Goal: Information Seeking & Learning: Compare options

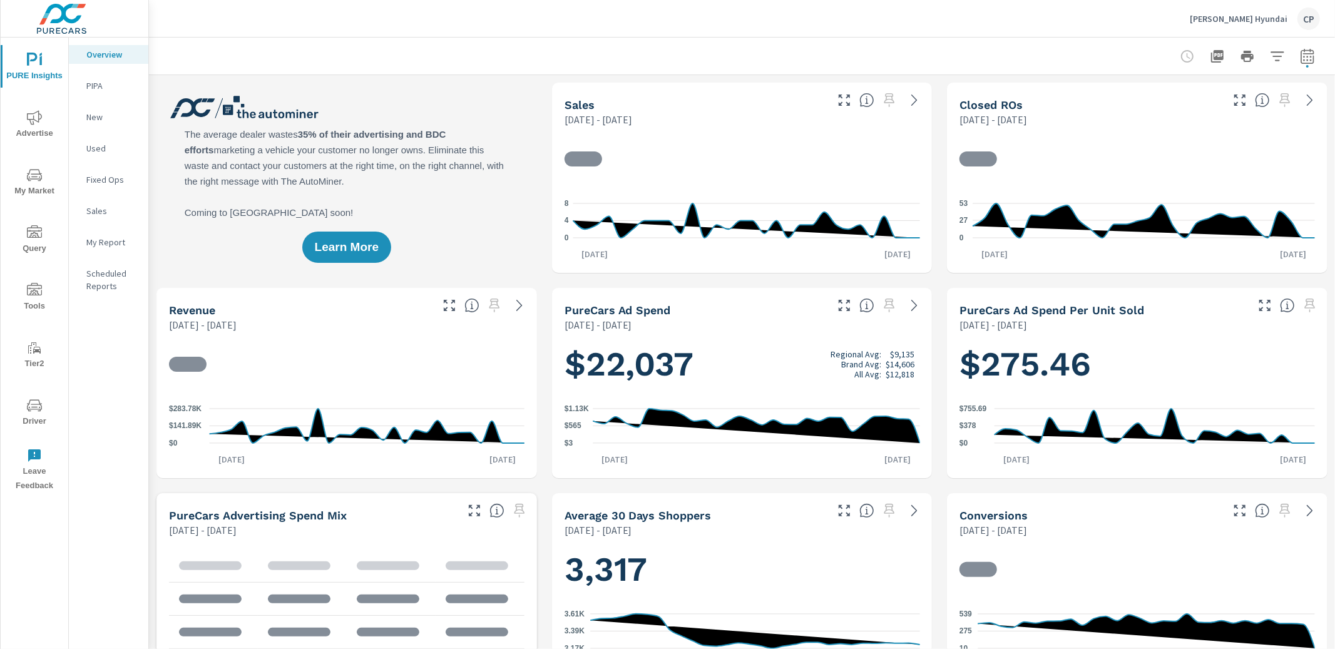
click at [806, 144] on div at bounding box center [741, 158] width 355 height 39
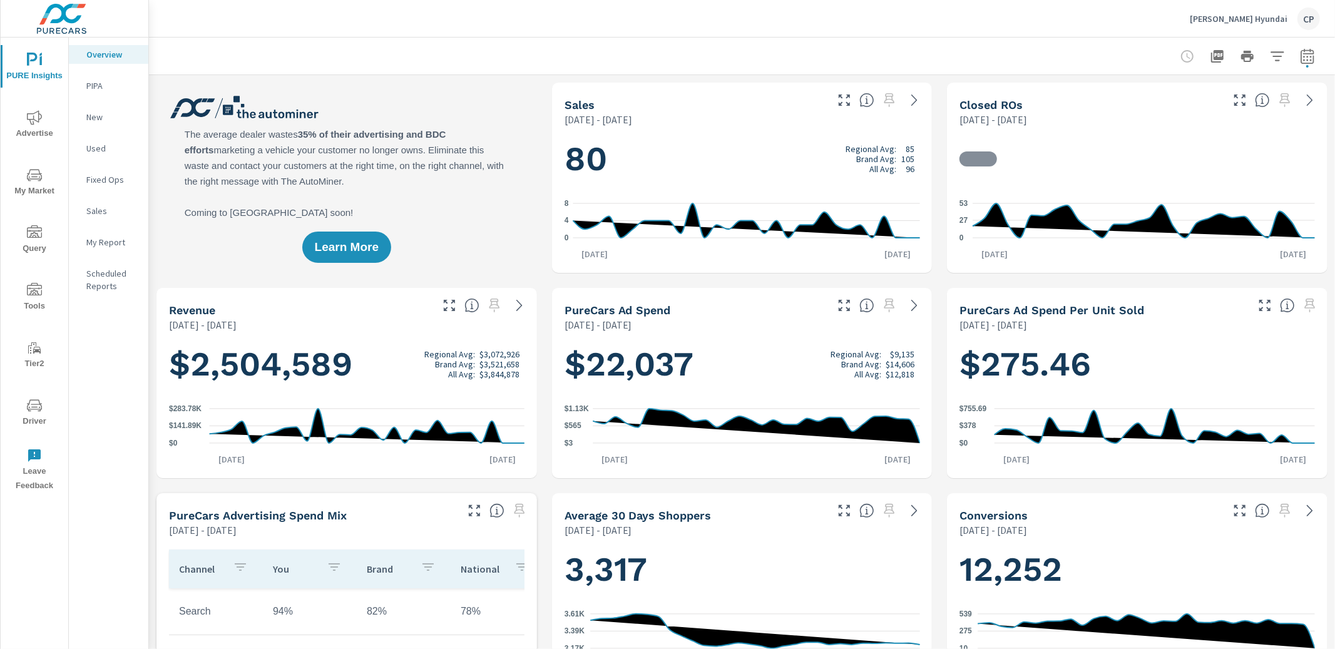
scroll to position [1, 0]
click at [1306, 56] on icon "button" at bounding box center [1307, 56] width 15 height 15
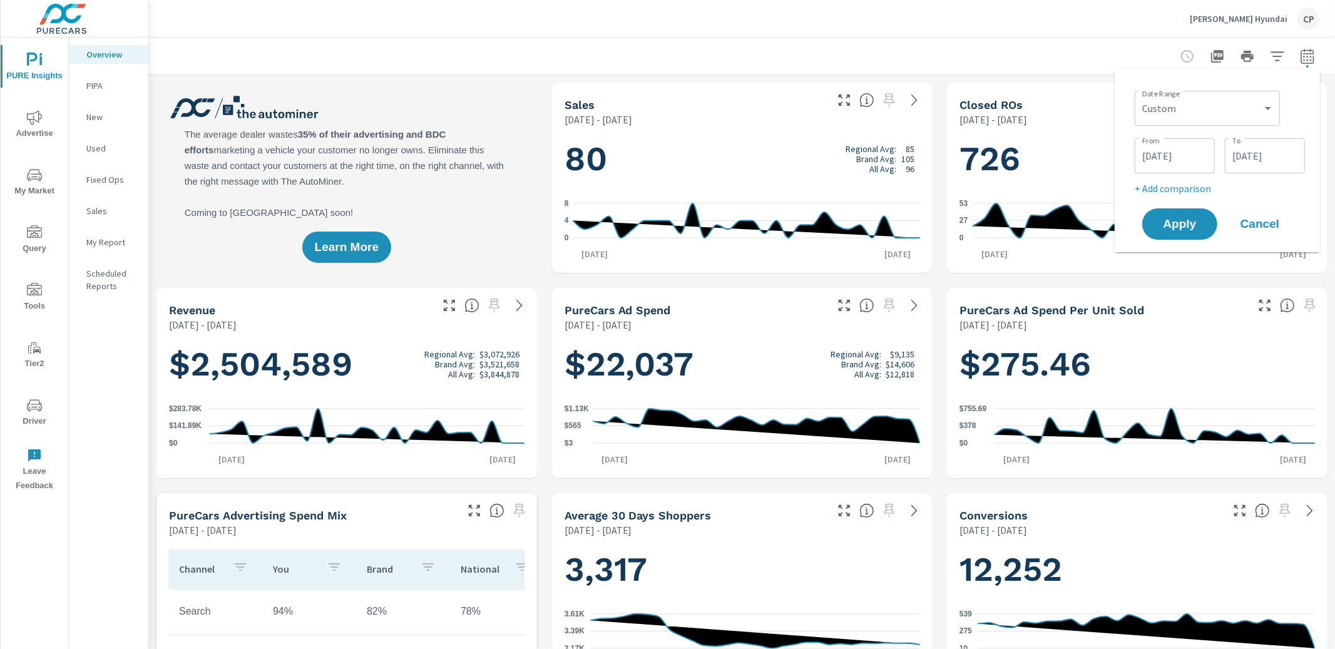
click at [1186, 184] on p "+ Add comparison" at bounding box center [1219, 188] width 170 height 15
select select "Previous period"
click at [1177, 247] on button "Apply" at bounding box center [1180, 259] width 78 height 33
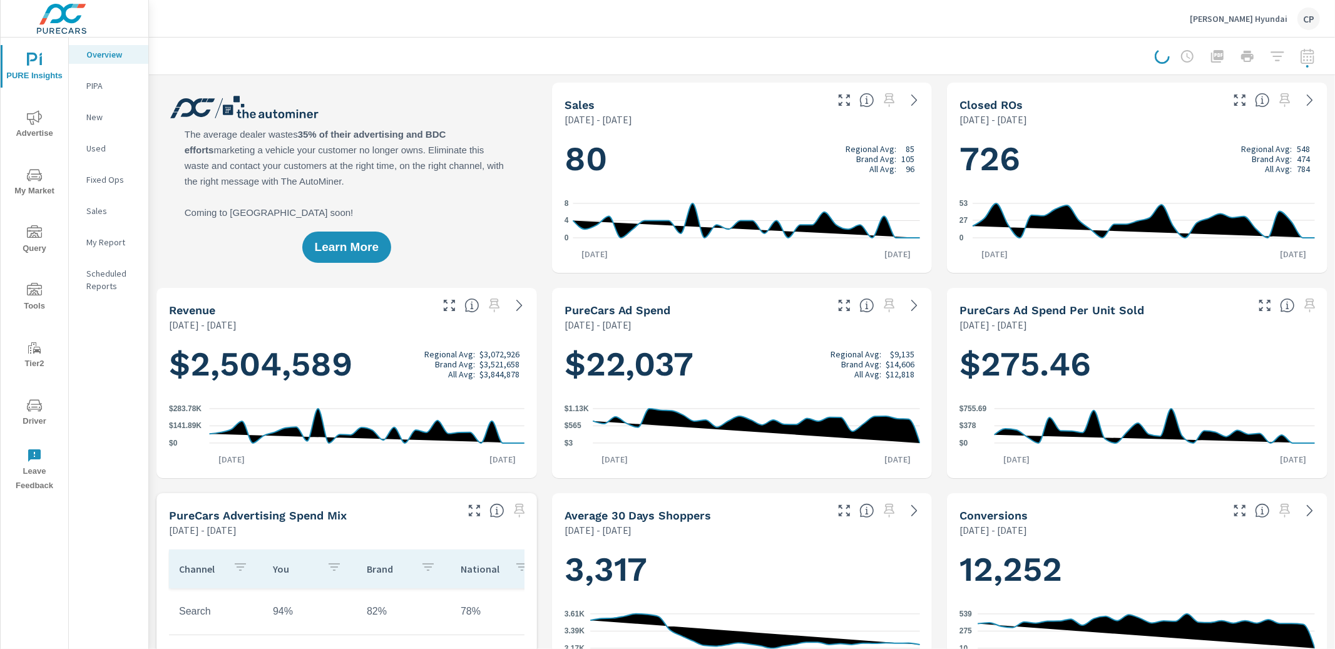
scroll to position [1, 0]
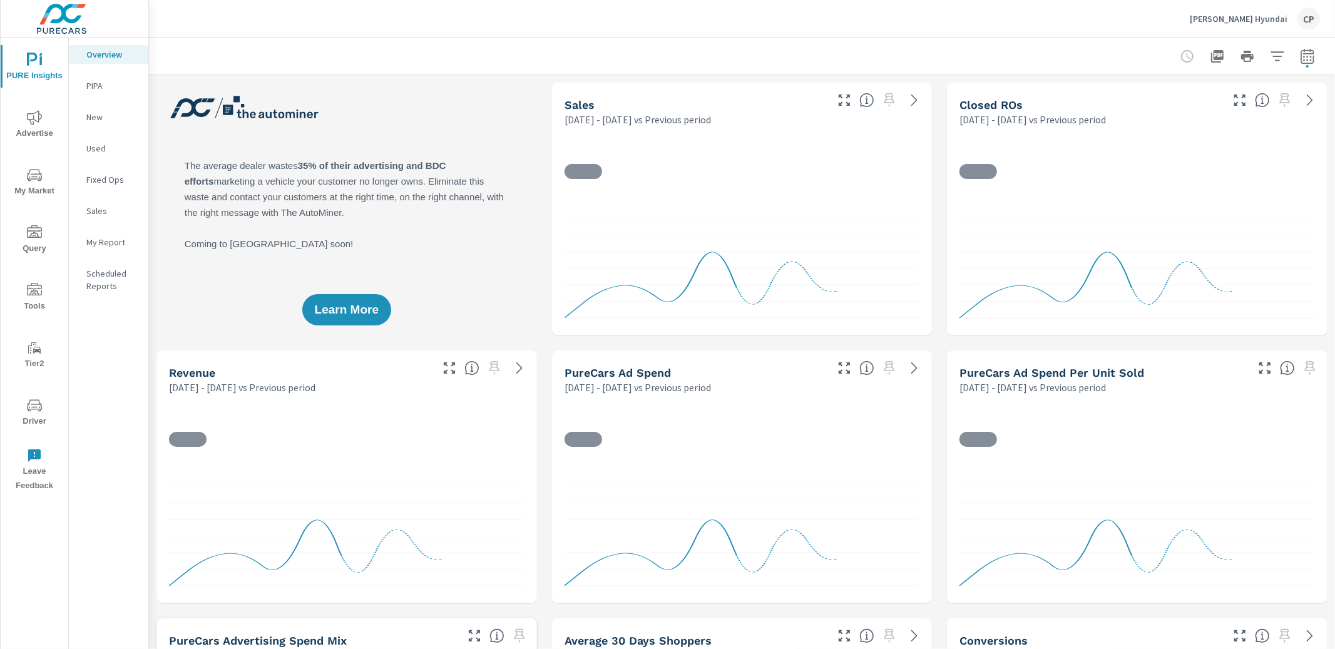
scroll to position [1, 0]
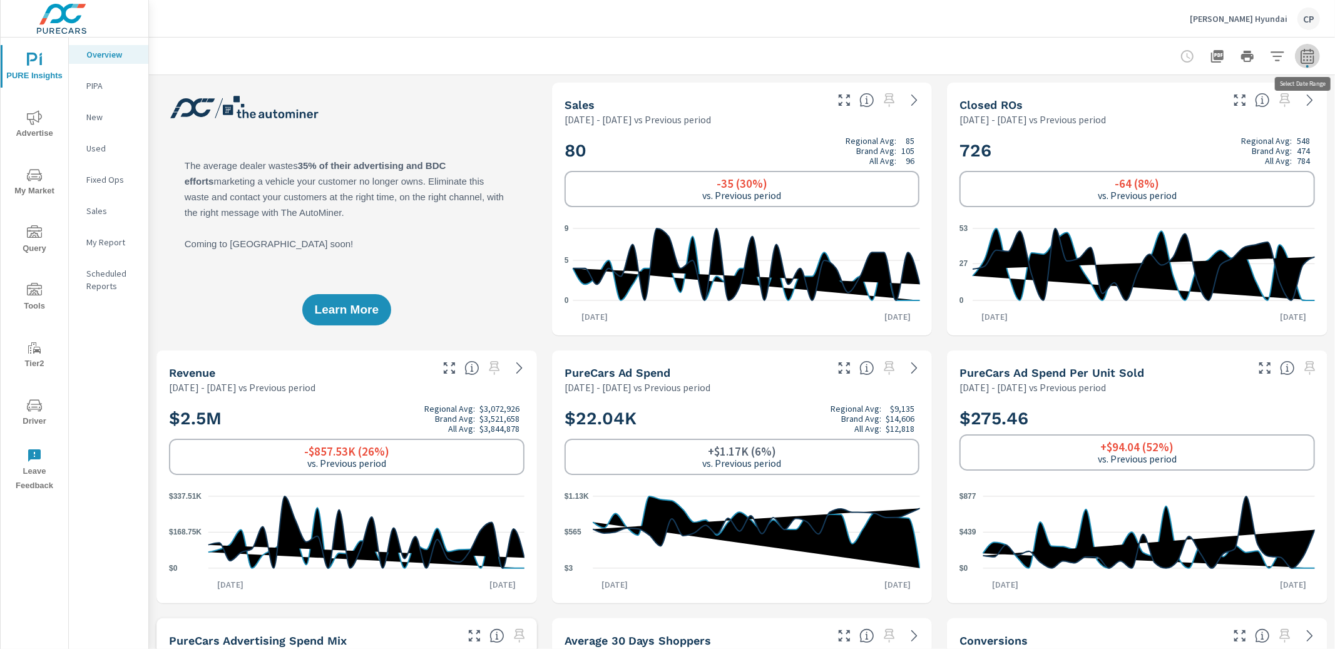
drag, startPoint x: 1308, startPoint y: 45, endPoint x: 1301, endPoint y: 56, distance: 12.7
click at [1308, 46] on button "button" at bounding box center [1307, 56] width 25 height 25
select select "Previous period"
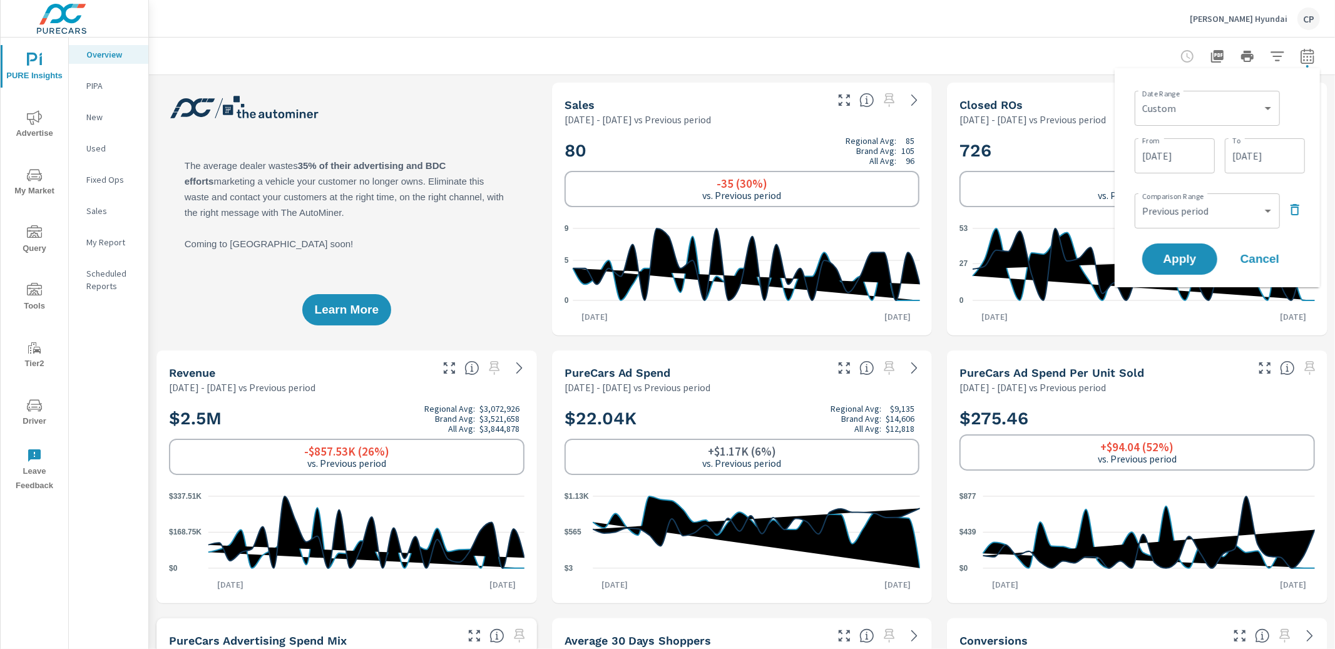
click at [1190, 153] on input "[DATE]" at bounding box center [1174, 155] width 70 height 25
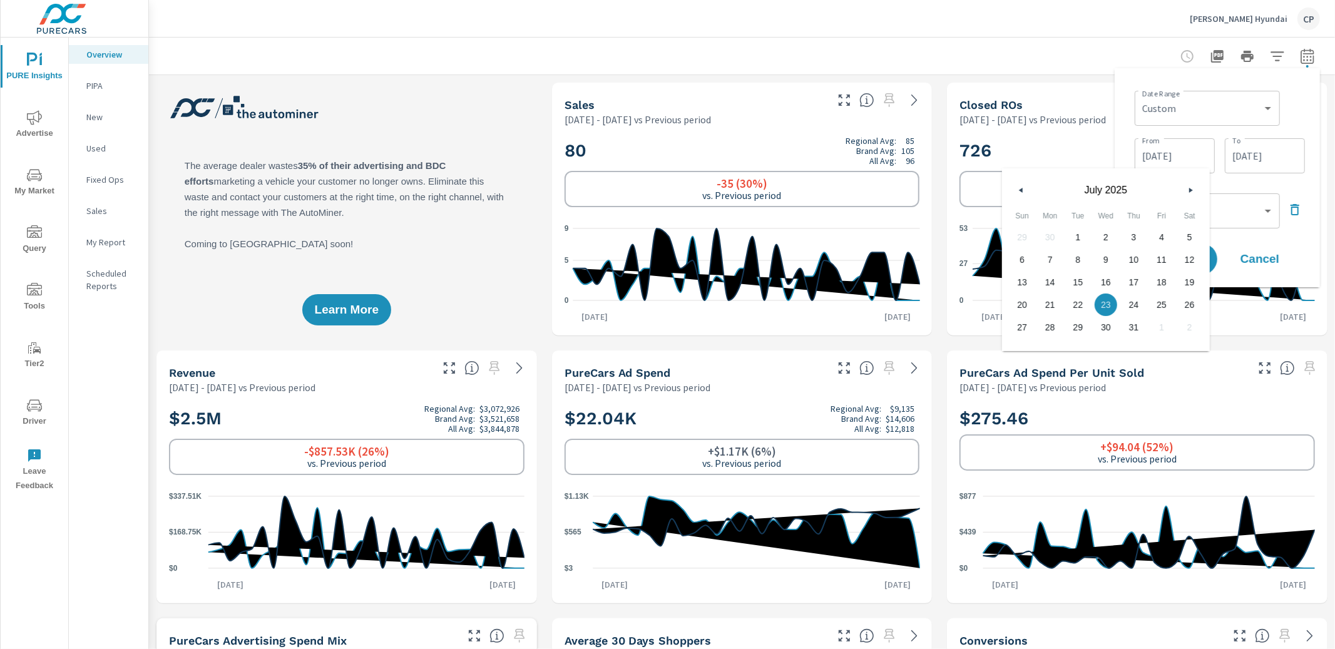
click at [1283, 201] on div "Comparison Range Custom Previous period Previous month Previous year ​" at bounding box center [1219, 209] width 170 height 43
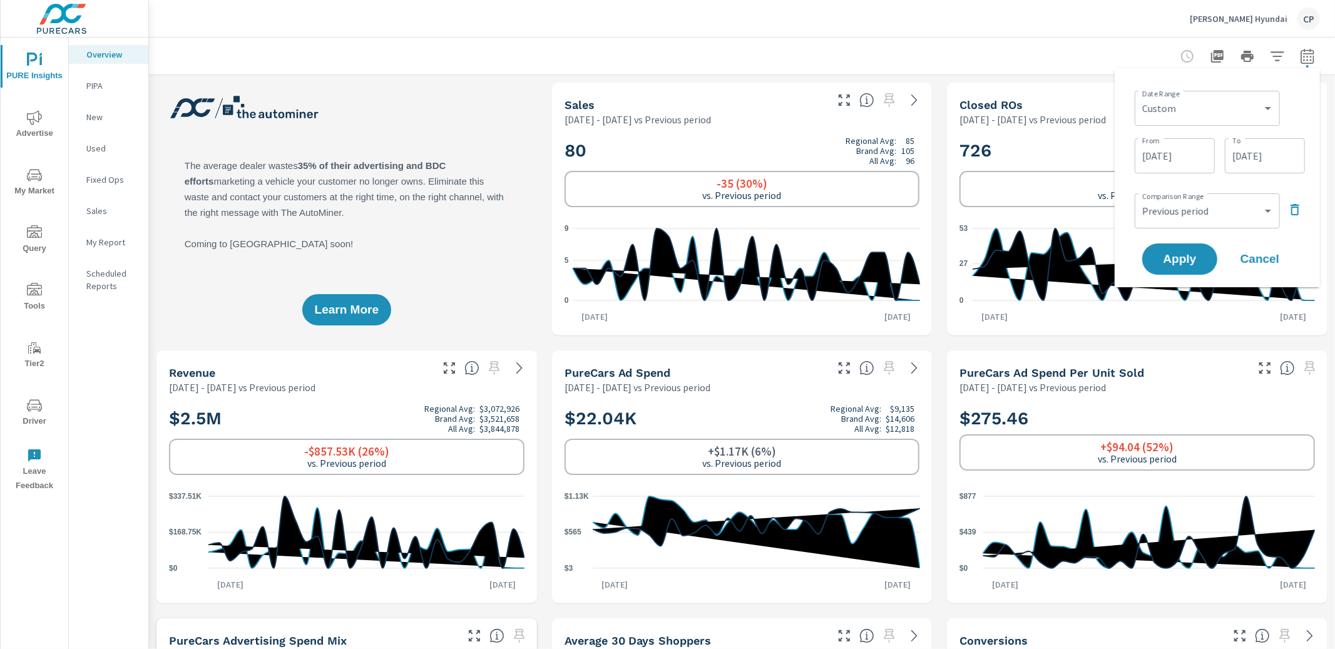
click at [1290, 206] on icon "button" at bounding box center [1294, 209] width 15 height 15
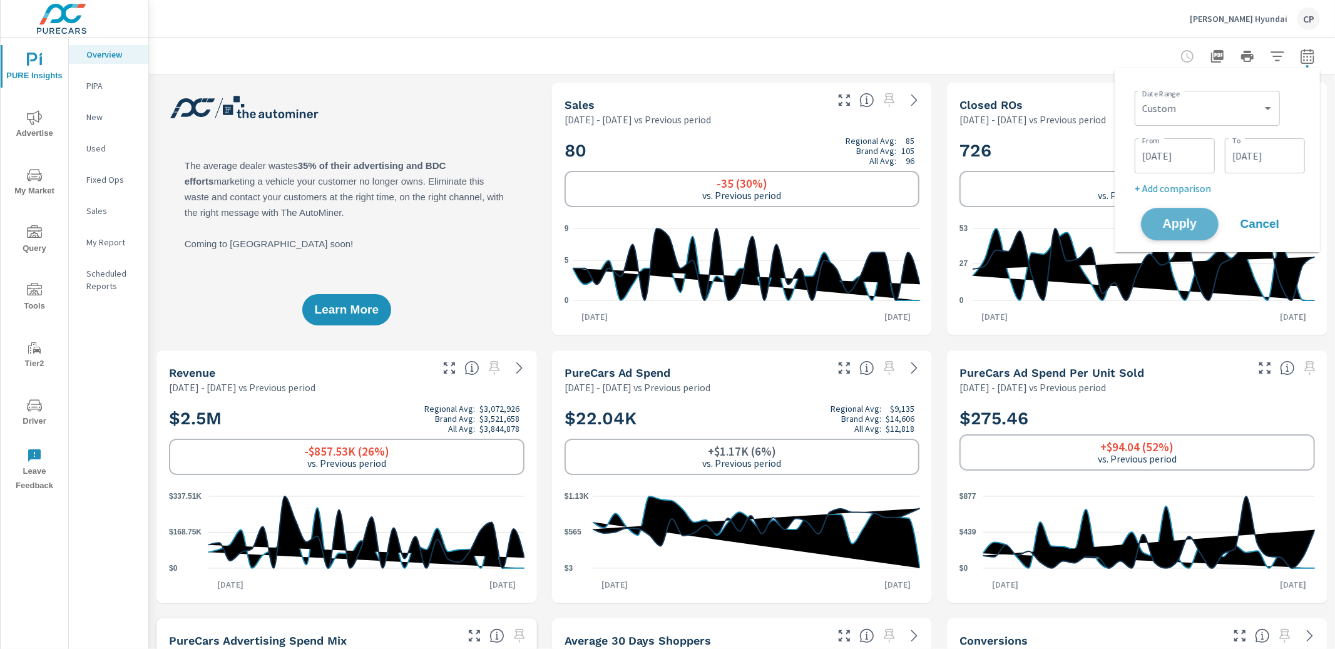
click at [1183, 225] on span "Apply" at bounding box center [1179, 224] width 51 height 12
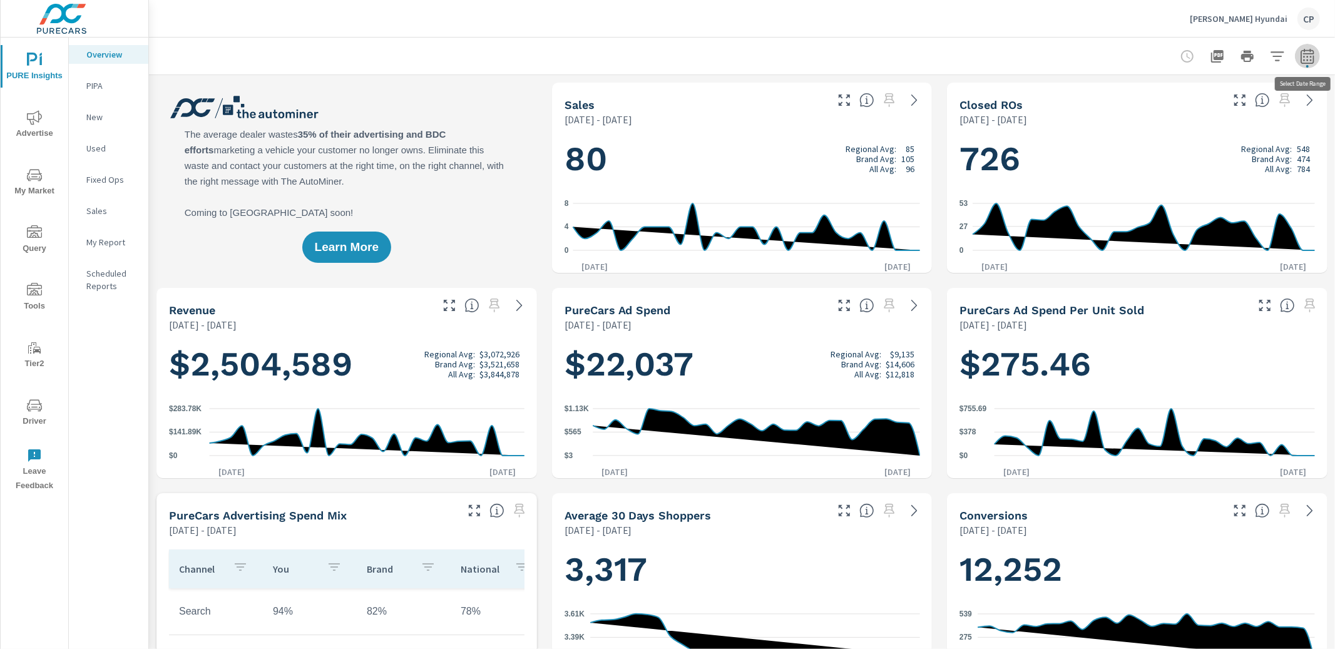
click at [1313, 54] on icon "button" at bounding box center [1307, 56] width 15 height 15
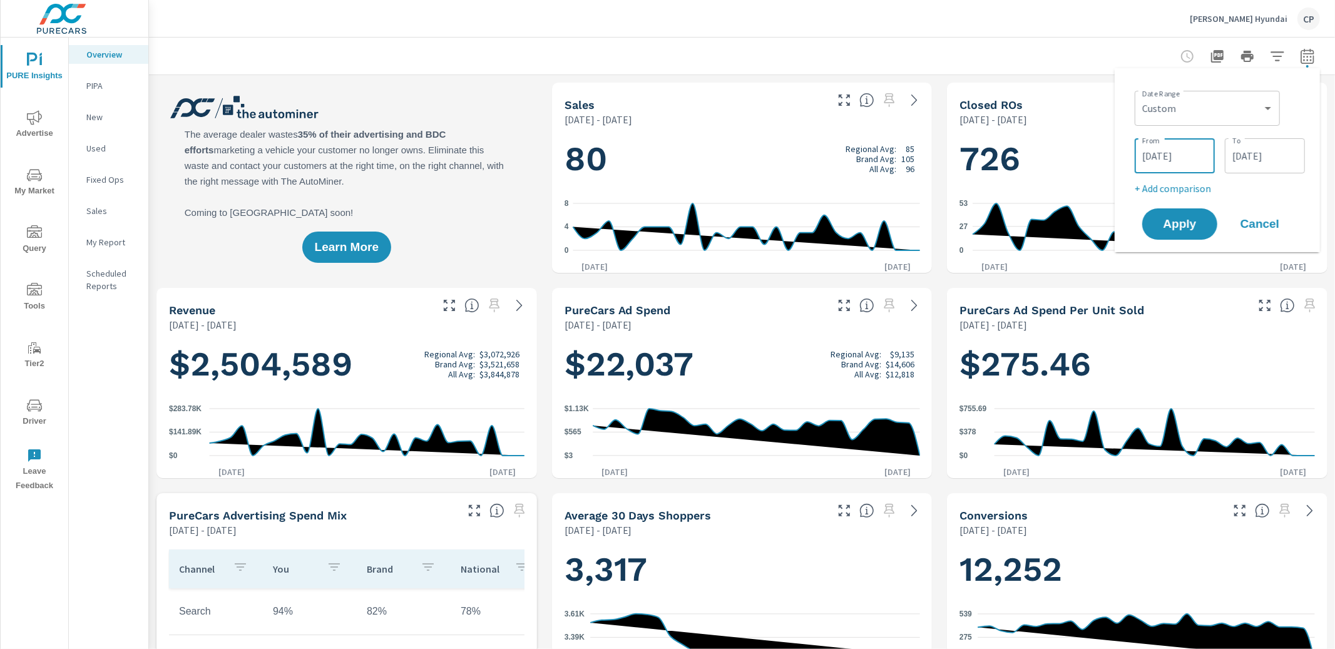
click at [1183, 153] on input "[DATE]" at bounding box center [1174, 155] width 70 height 25
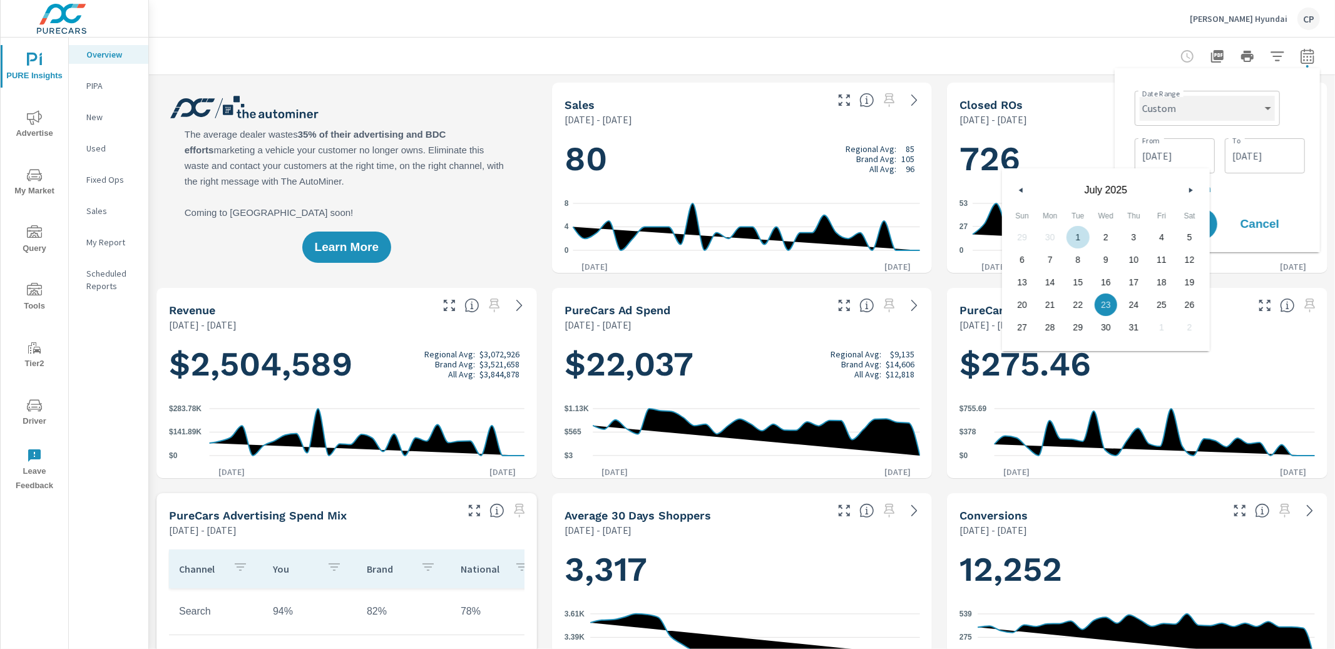
click at [1172, 118] on select "Custom [DATE] Last week Last 7 days Last 14 days Last 30 days Last 45 days Last…" at bounding box center [1206, 108] width 135 height 25
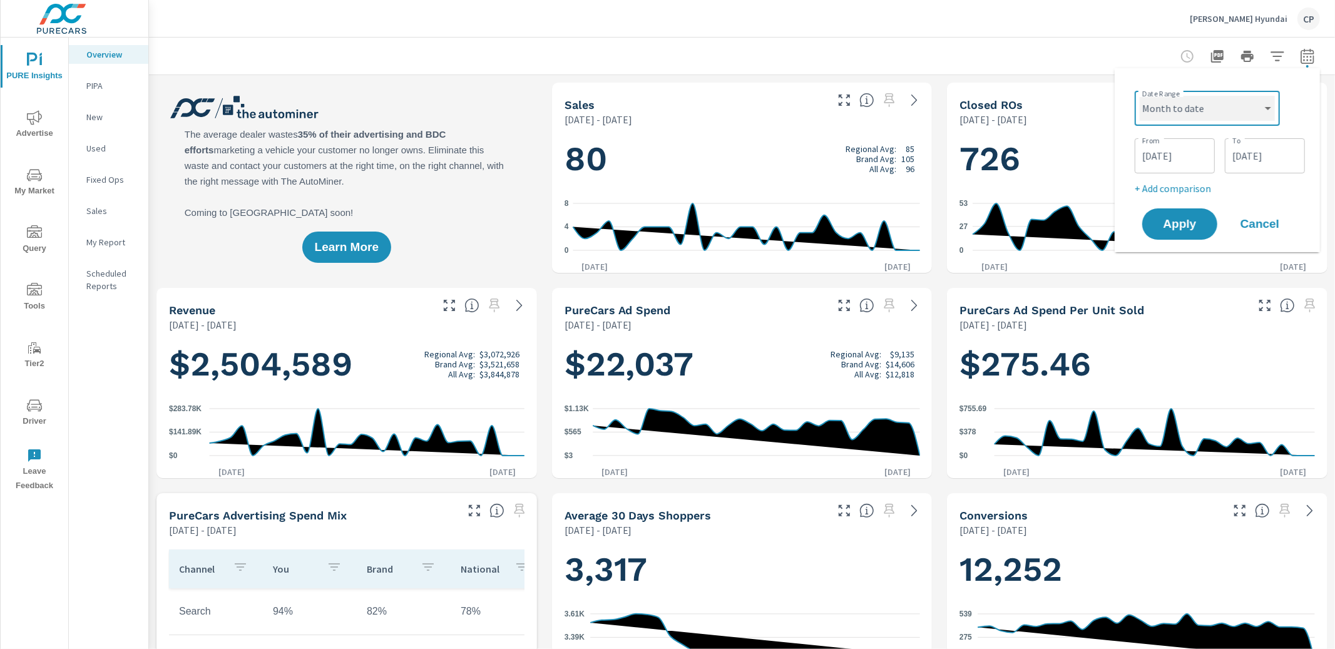
click at [1139, 96] on select "Custom [DATE] Last week Last 7 days Last 14 days Last 30 days Last 45 days Last…" at bounding box center [1206, 108] width 135 height 25
select select "Month to date"
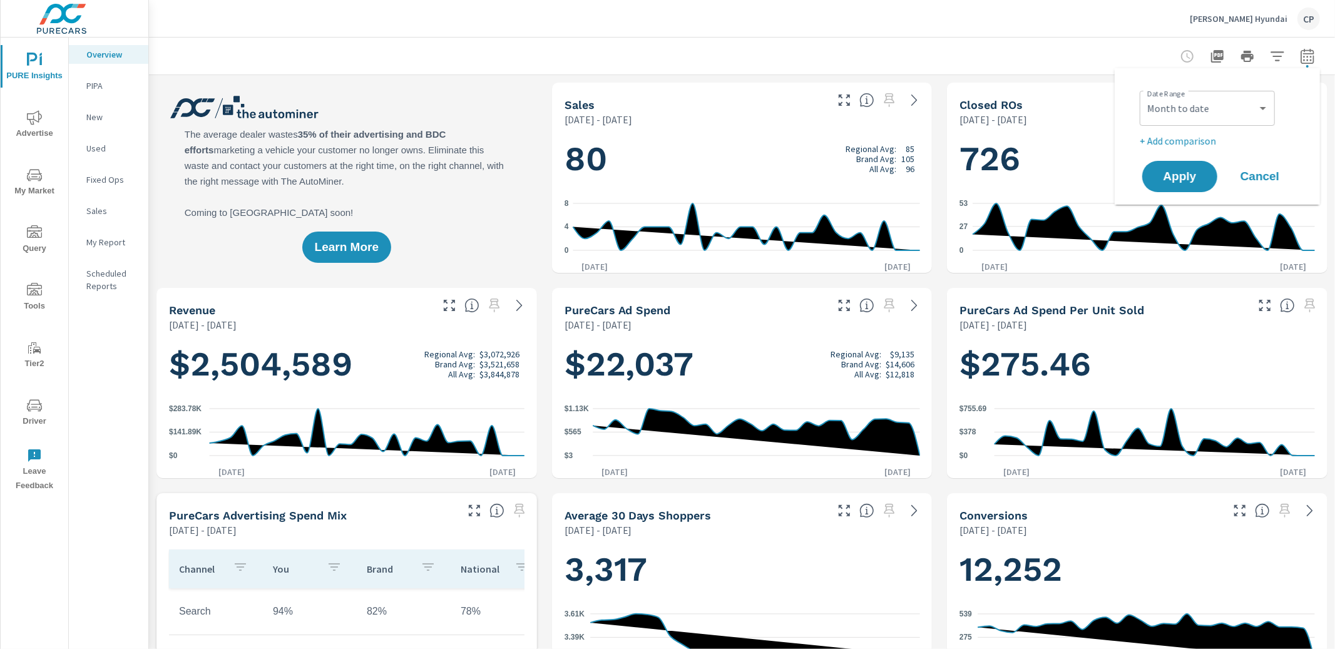
click at [1189, 135] on p "+ Add comparison" at bounding box center [1219, 140] width 160 height 15
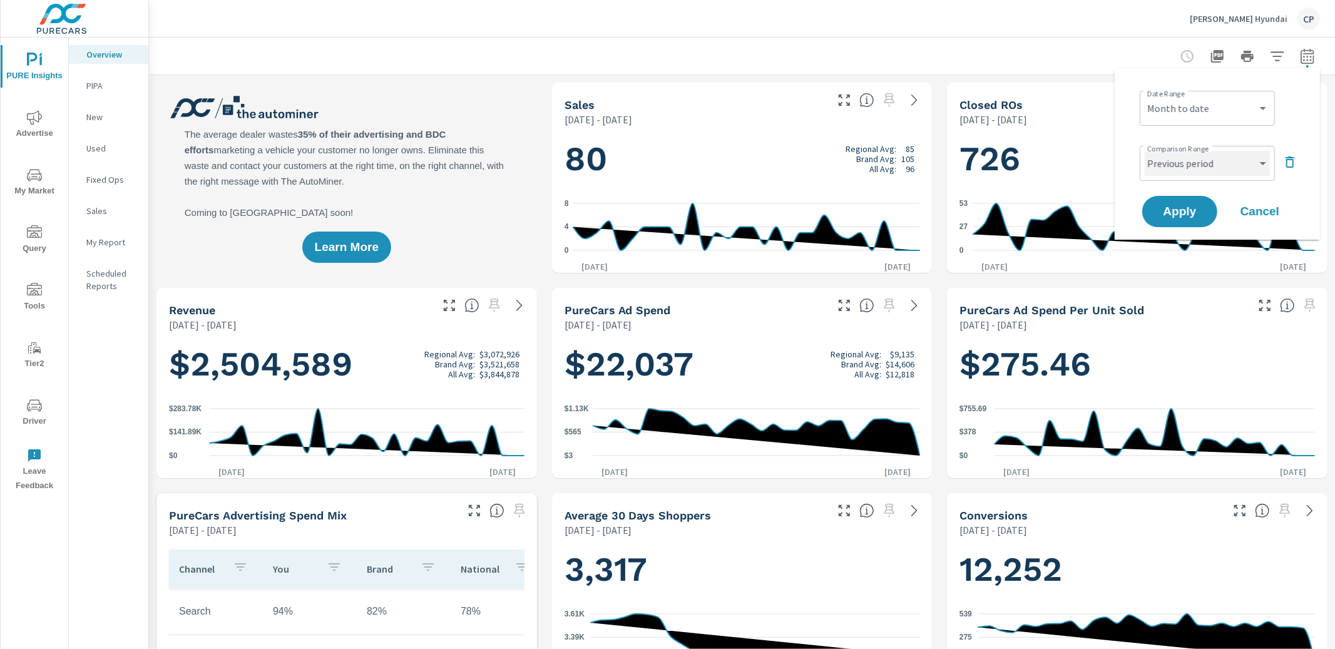
click at [1175, 163] on select "Custom Previous period Previous month Previous year" at bounding box center [1206, 163] width 125 height 25
click at [1144, 151] on select "Custom Previous period Previous month Previous year" at bounding box center [1206, 163] width 125 height 25
select select "custom"
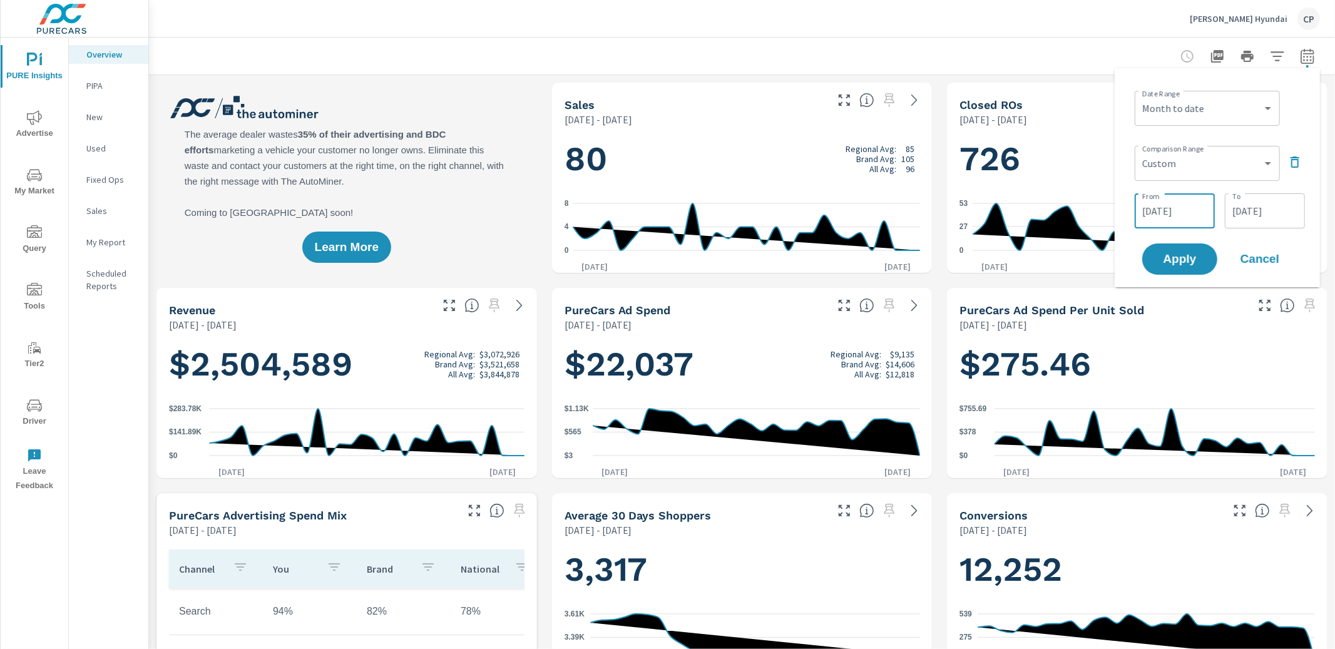
click at [1164, 219] on input "[DATE]" at bounding box center [1174, 210] width 70 height 25
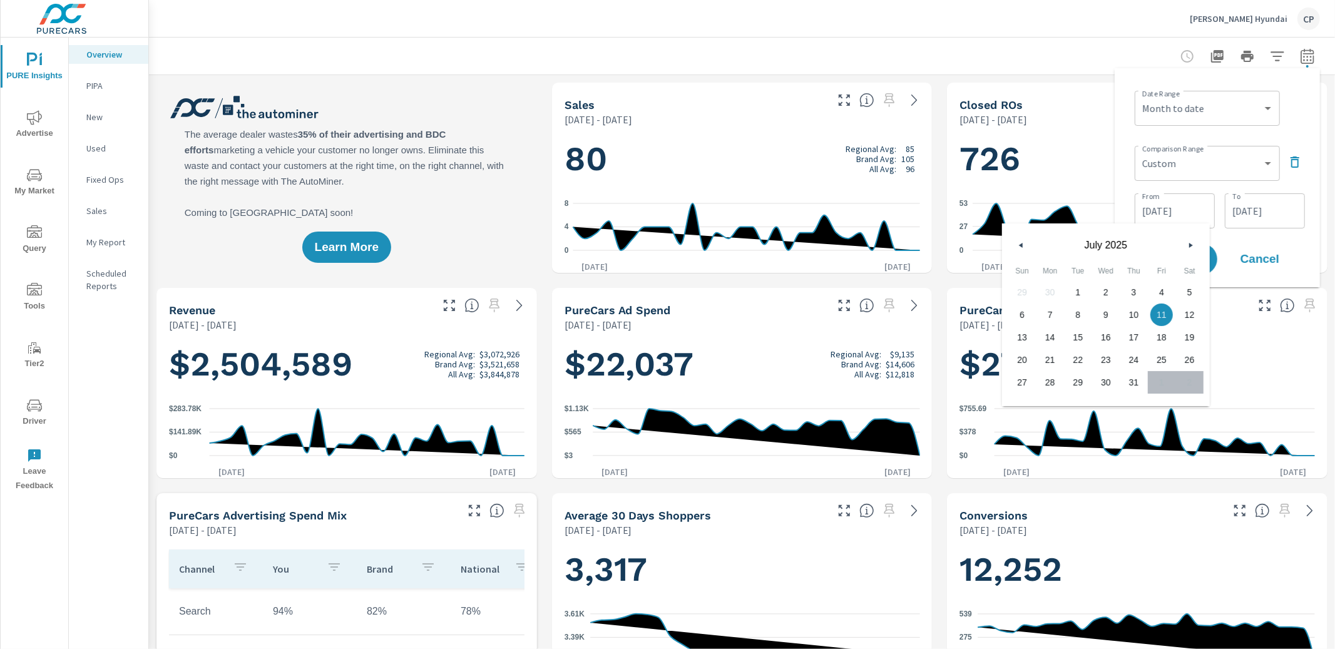
click at [1072, 284] on span "1" at bounding box center [1078, 292] width 28 height 16
type input "[DATE]"
click at [1268, 226] on div "[DATE] To" at bounding box center [1264, 210] width 80 height 35
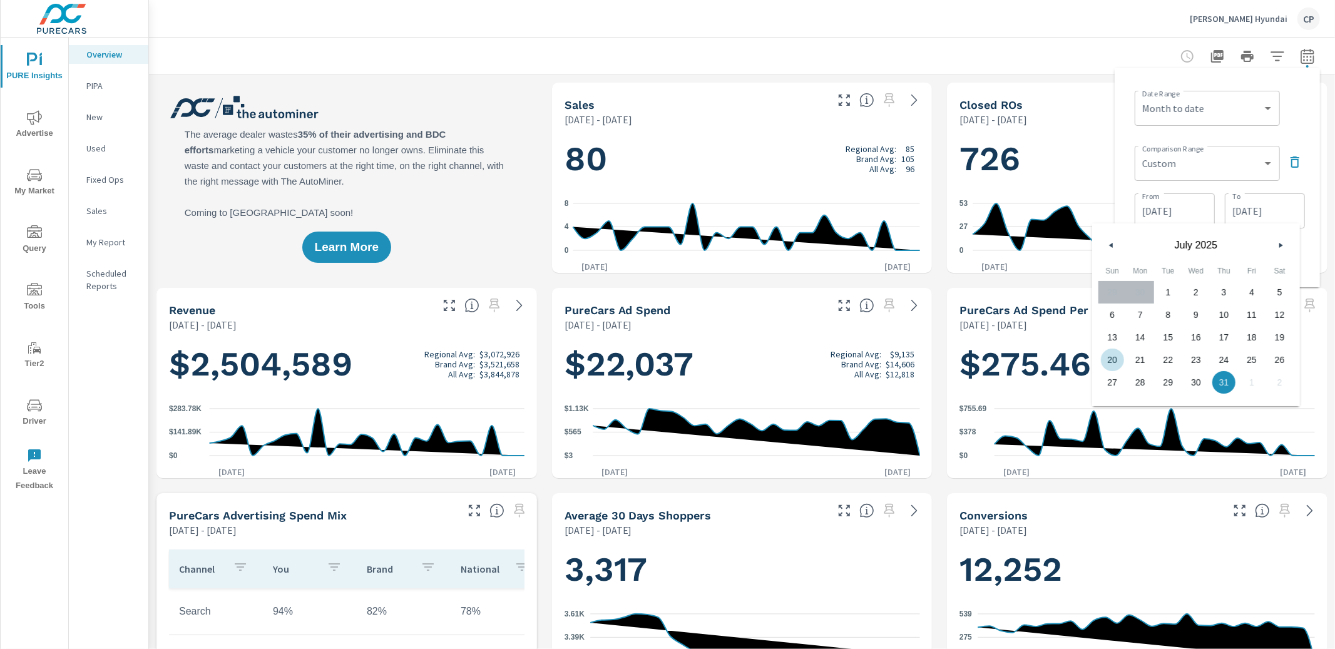
click at [1119, 359] on span "20" at bounding box center [1112, 360] width 28 height 16
type input "[DATE]"
click at [1313, 181] on div "Date Range Custom [DATE] Last week Last 7 days Last 14 days Last 30 days Last 4…" at bounding box center [1216, 177] width 205 height 219
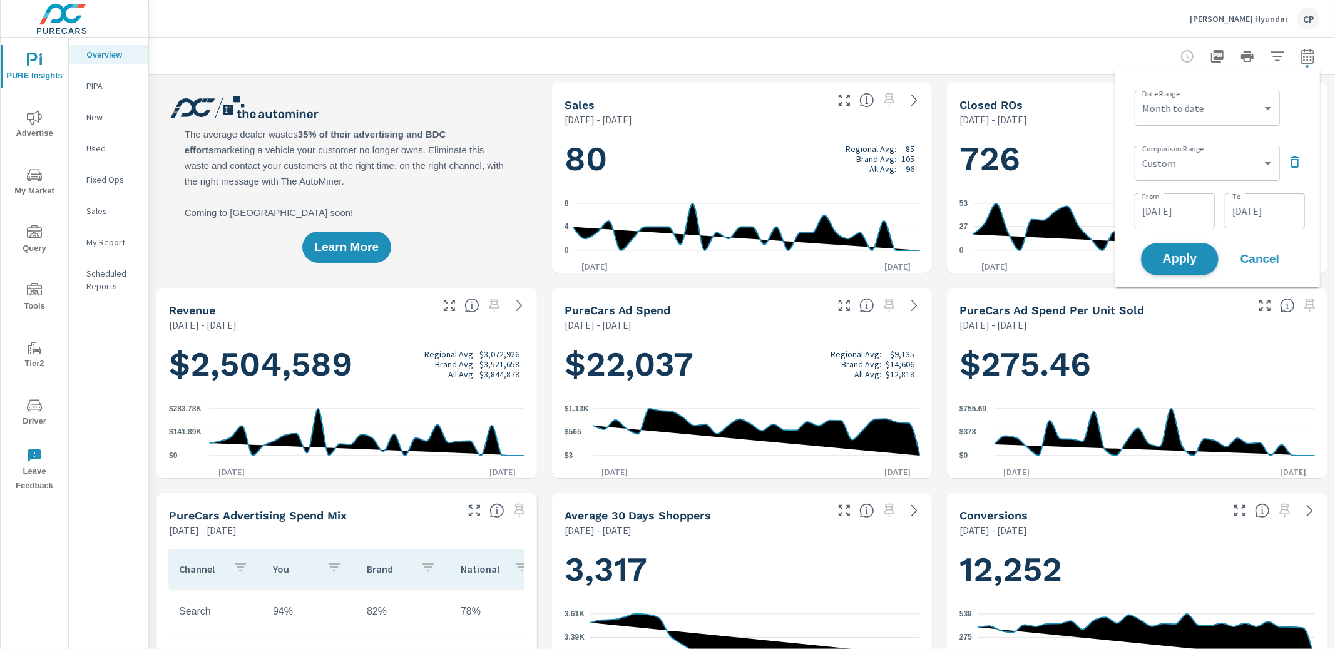
click at [1196, 260] on span "Apply" at bounding box center [1179, 259] width 51 height 12
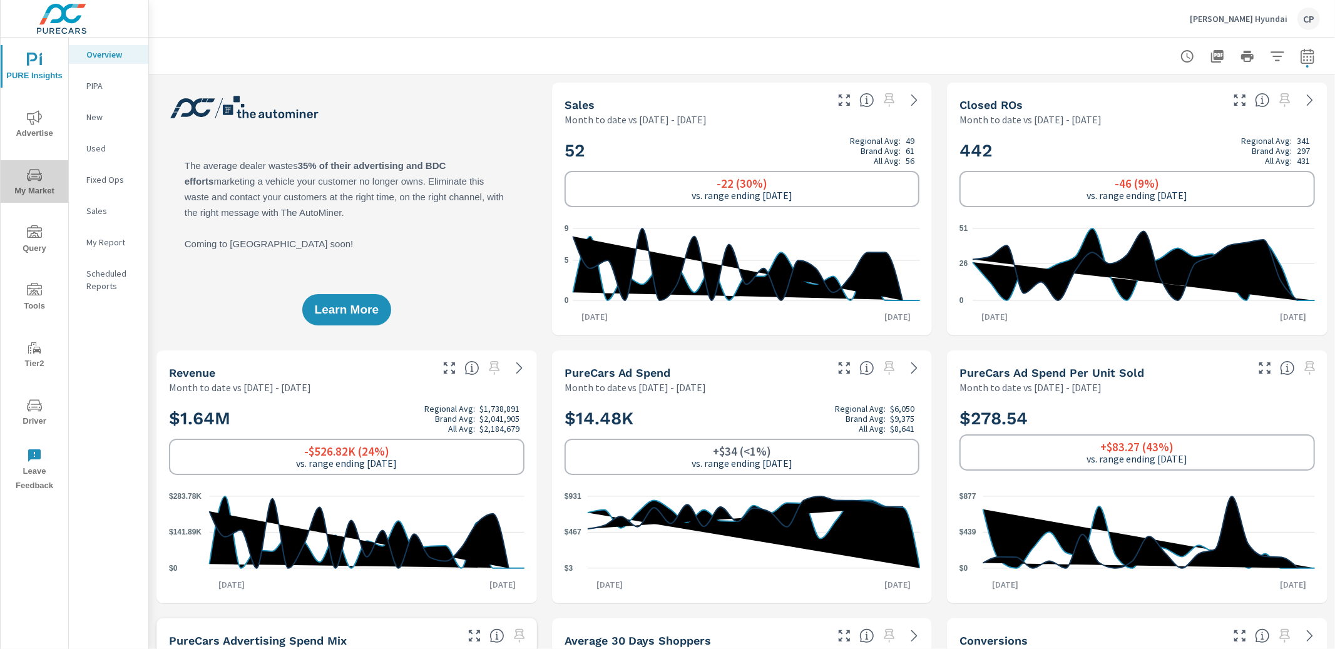
click at [43, 181] on span "My Market" at bounding box center [34, 183] width 60 height 31
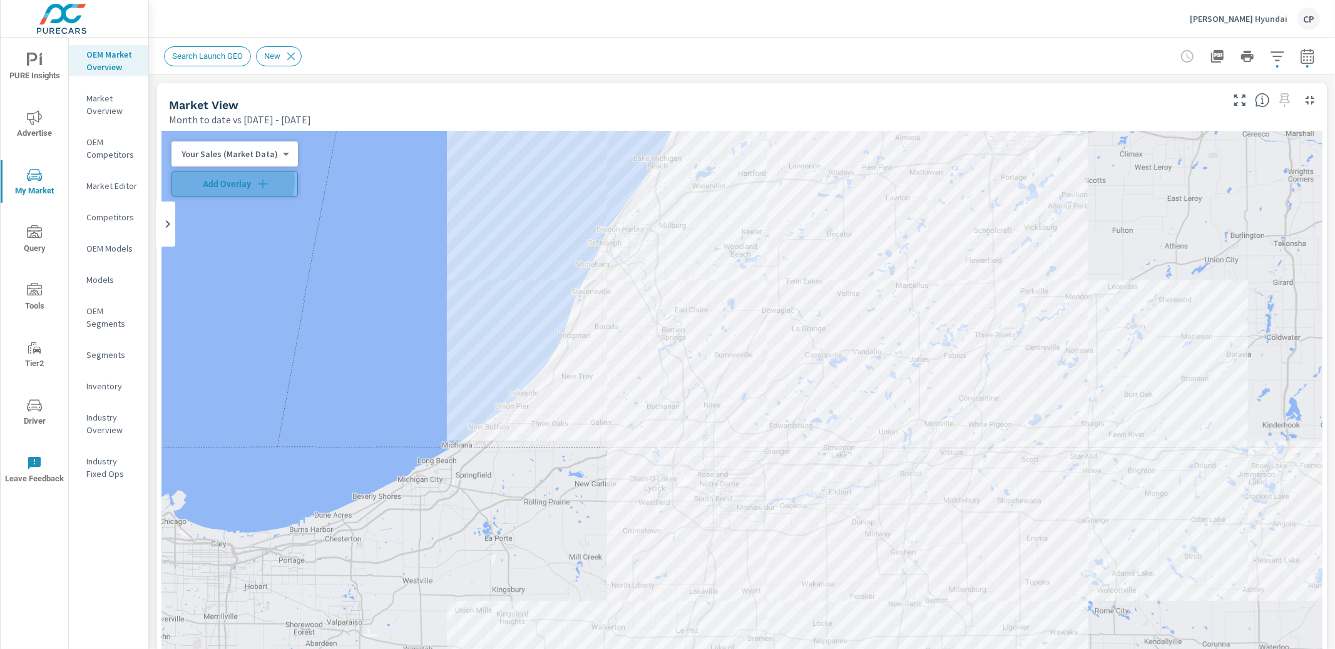
click at [226, 181] on span "Add Overlay" at bounding box center [234, 184] width 115 height 13
click at [1312, 60] on icon "button" at bounding box center [1307, 56] width 15 height 15
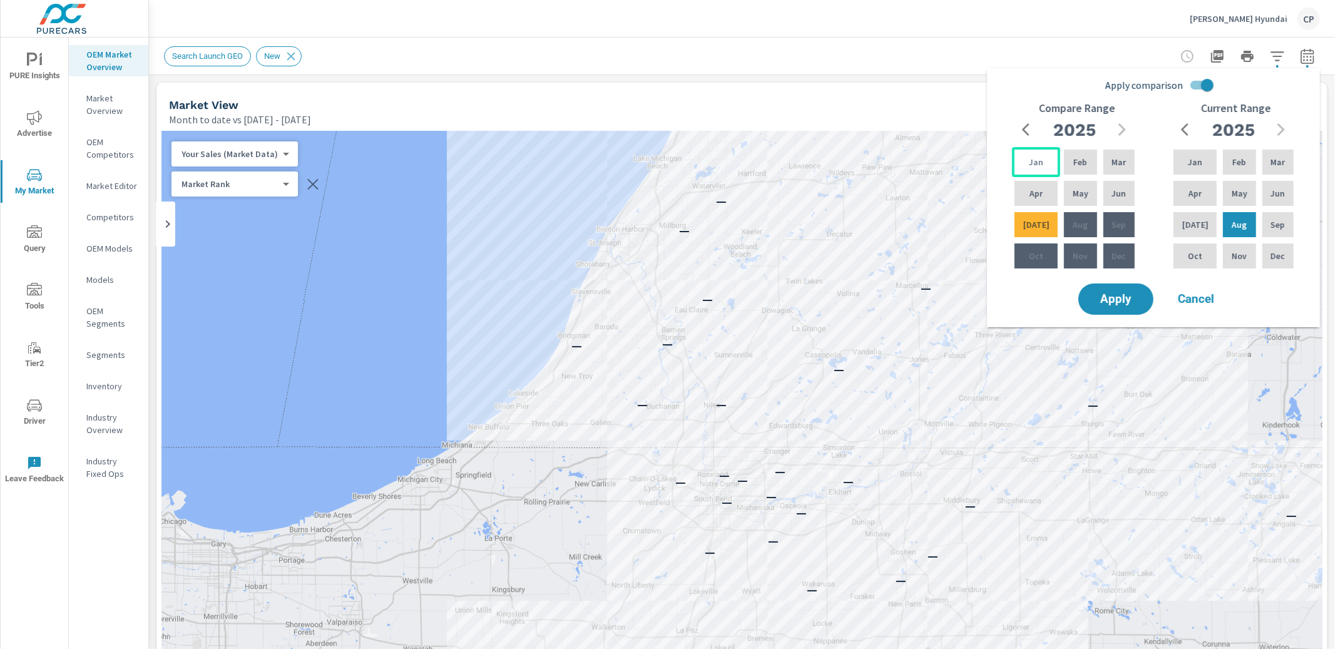
click at [1024, 163] on div "Jan" at bounding box center [1036, 162] width 48 height 30
click at [1103, 197] on div "Jun" at bounding box center [1119, 193] width 36 height 30
click at [1207, 79] on input "Apply comparison" at bounding box center [1206, 85] width 71 height 24
checkbox input "false"
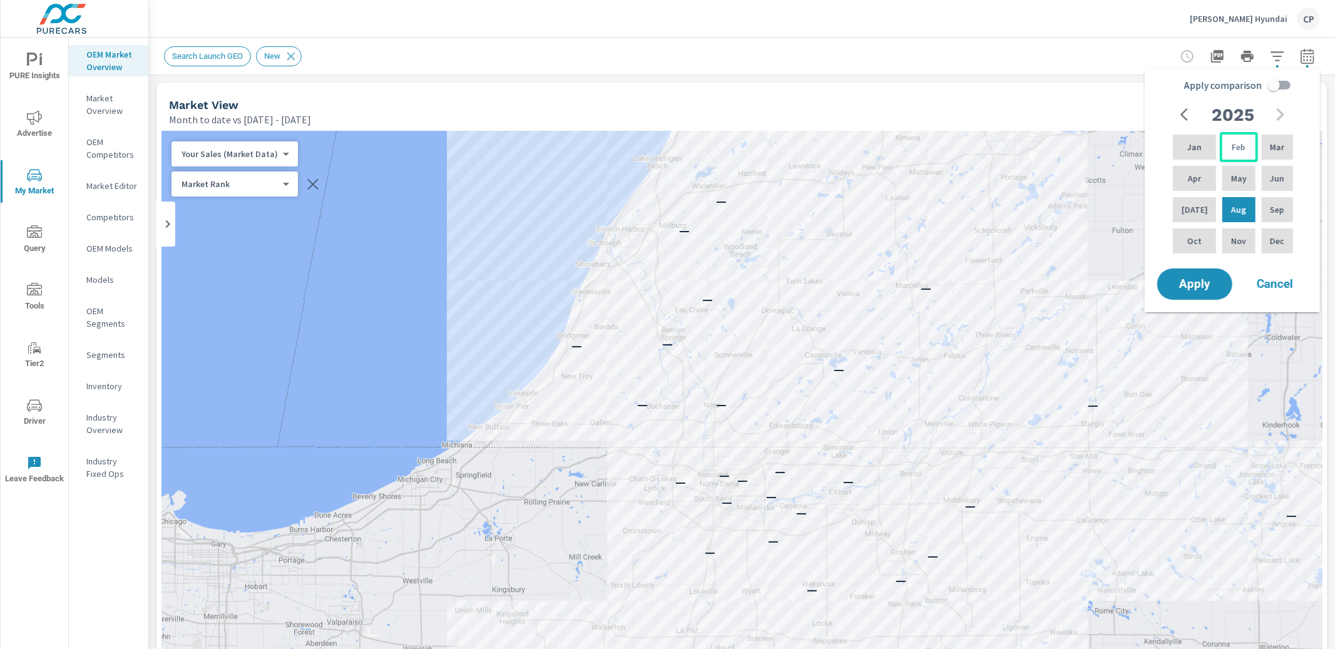
drag, startPoint x: 1199, startPoint y: 141, endPoint x: 1243, endPoint y: 153, distance: 45.4
click at [1214, 148] on div "Jan Feb Mar Apr May Jun [DATE] Aug Sep Oct Nov Dec" at bounding box center [1232, 194] width 125 height 124
click at [1285, 173] on div "Jun" at bounding box center [1277, 178] width 36 height 30
drag, startPoint x: 1185, startPoint y: 150, endPoint x: 1214, endPoint y: 160, distance: 30.7
click at [1187, 150] on p "Jan" at bounding box center [1194, 147] width 14 height 13
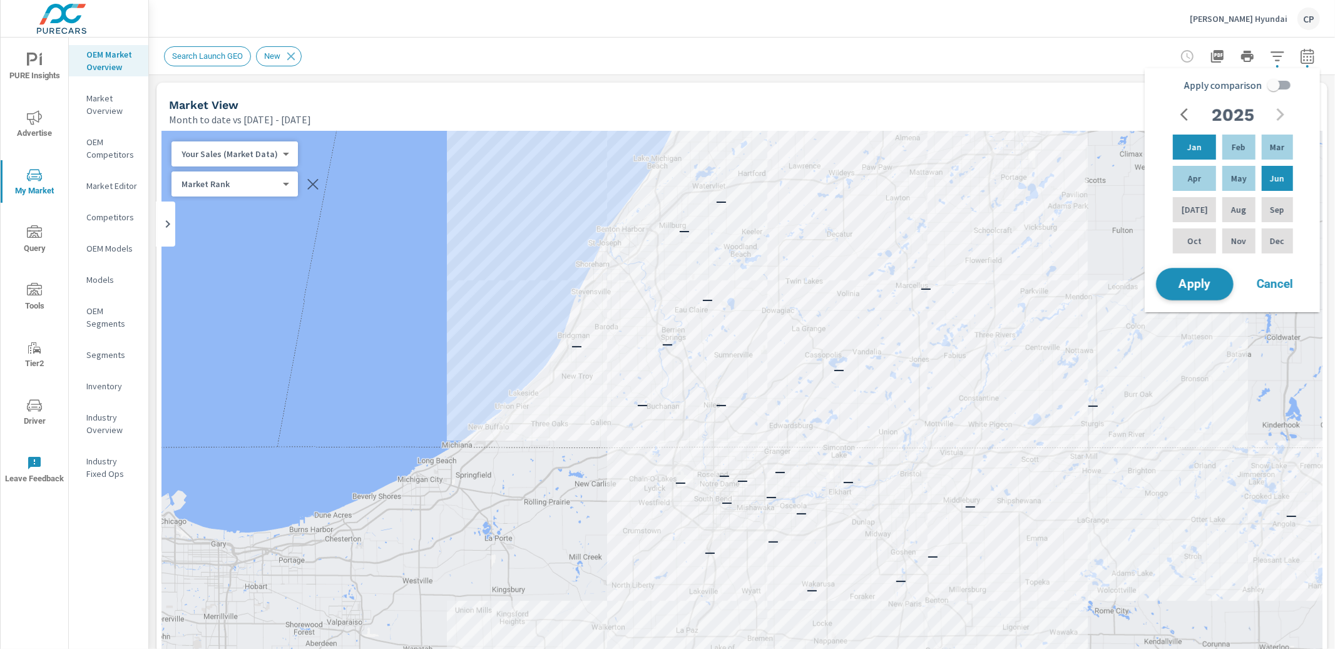
click at [1198, 287] on span "Apply" at bounding box center [1194, 284] width 51 height 12
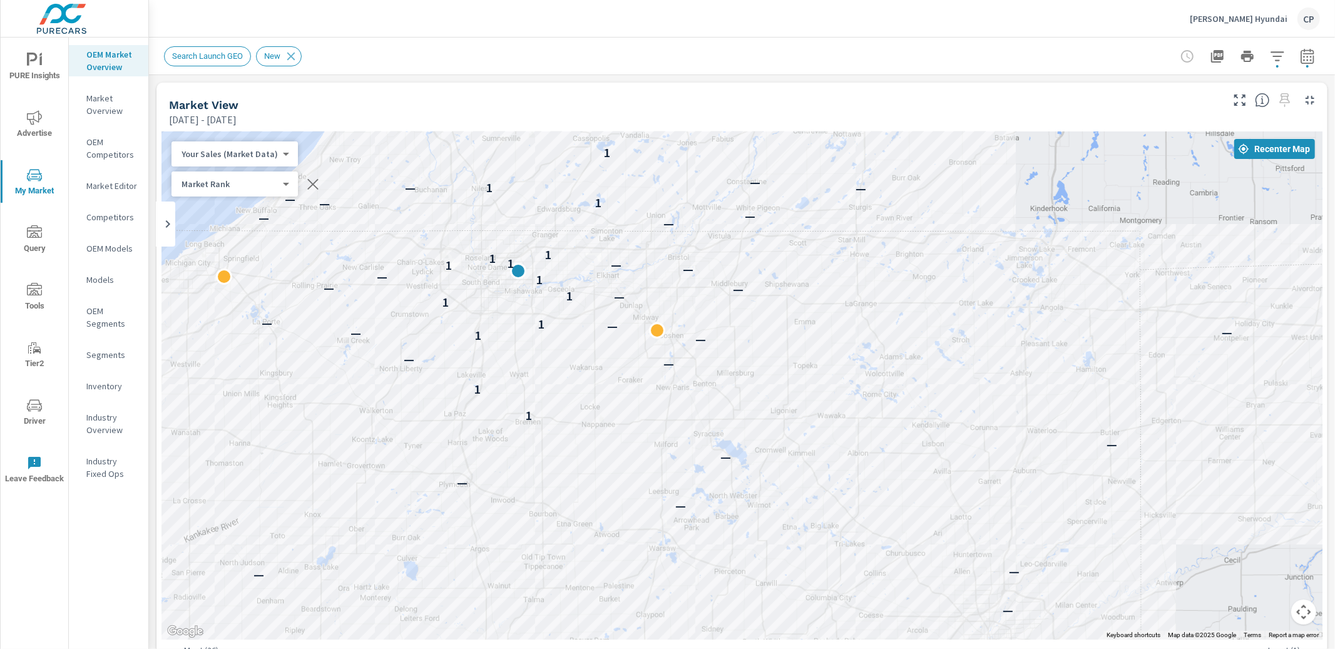
drag, startPoint x: 1042, startPoint y: 454, endPoint x: 808, endPoint y: 326, distance: 267.4
click at [808, 326] on div "— — — — — — — — — 1 1 — — — 1 — — — — 1 — 1 — 1 — — 1 — — 1 — 1 1 1 — — — — — 1…" at bounding box center [1111, 598] width 1201 height 676
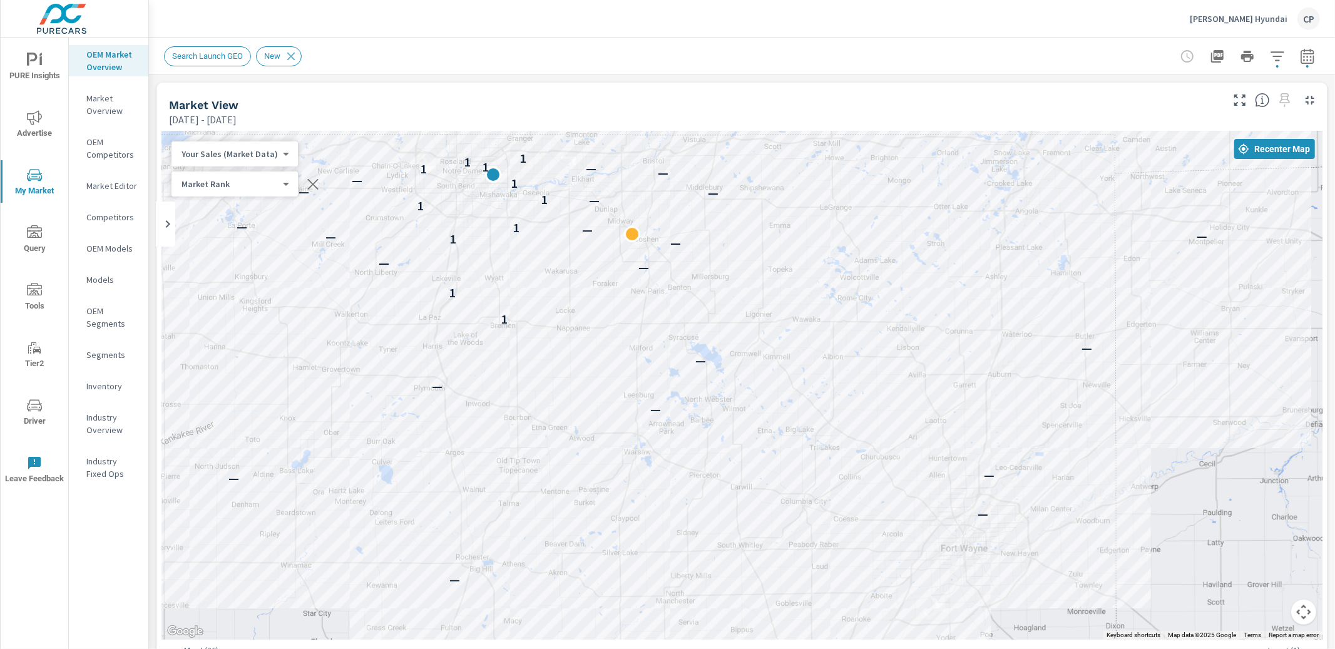
drag, startPoint x: 894, startPoint y: 397, endPoint x: 869, endPoint y: 301, distance: 99.6
click at [869, 301] on div "— — — — — — — — — 1 1 — — — 1 — — — — 1 — 1 — 1 — — 1 — — 1 — 1 1 1 — — — — — 1…" at bounding box center [1317, 627] width 1201 height 676
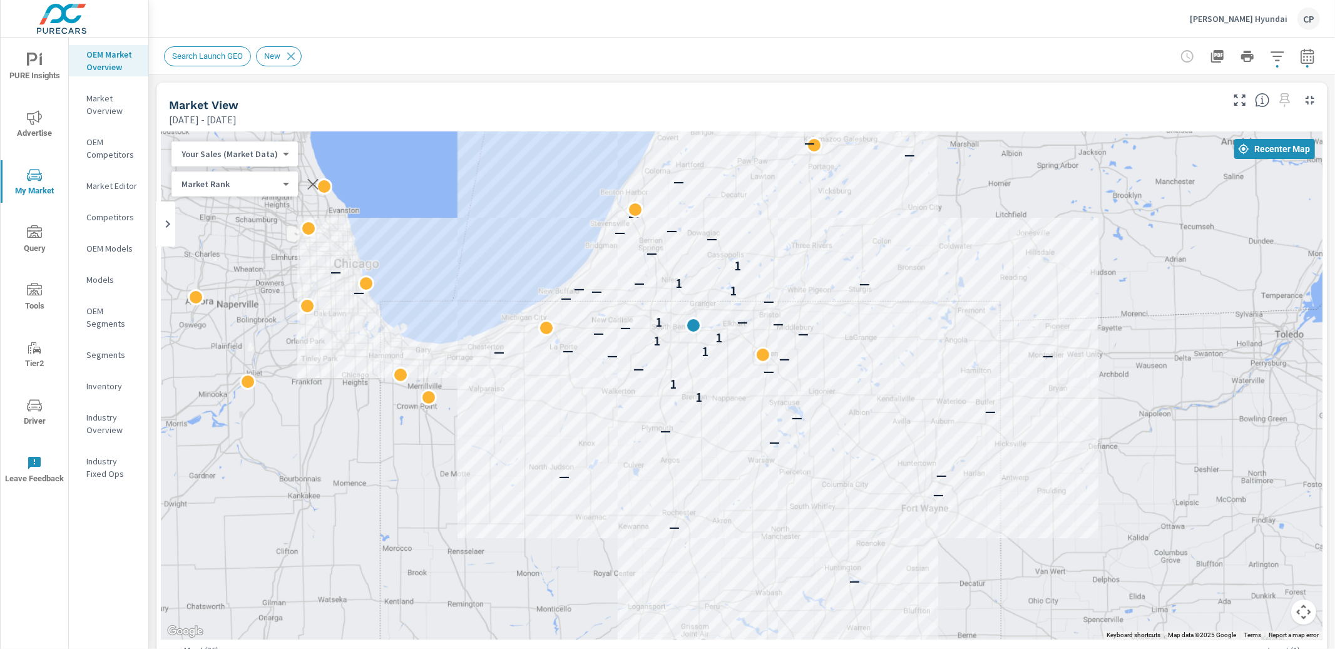
drag, startPoint x: 810, startPoint y: 268, endPoint x: 812, endPoint y: 344, distance: 75.7
click at [815, 341] on div "— — — — — — — — — 1 1 — — — — — — 1 — 1 1 — — — — 1 — — — — — 1 — — — 1 — 1 — —…" at bounding box center [741, 385] width 1161 height 508
click at [1303, 55] on icon "button" at bounding box center [1307, 56] width 15 height 15
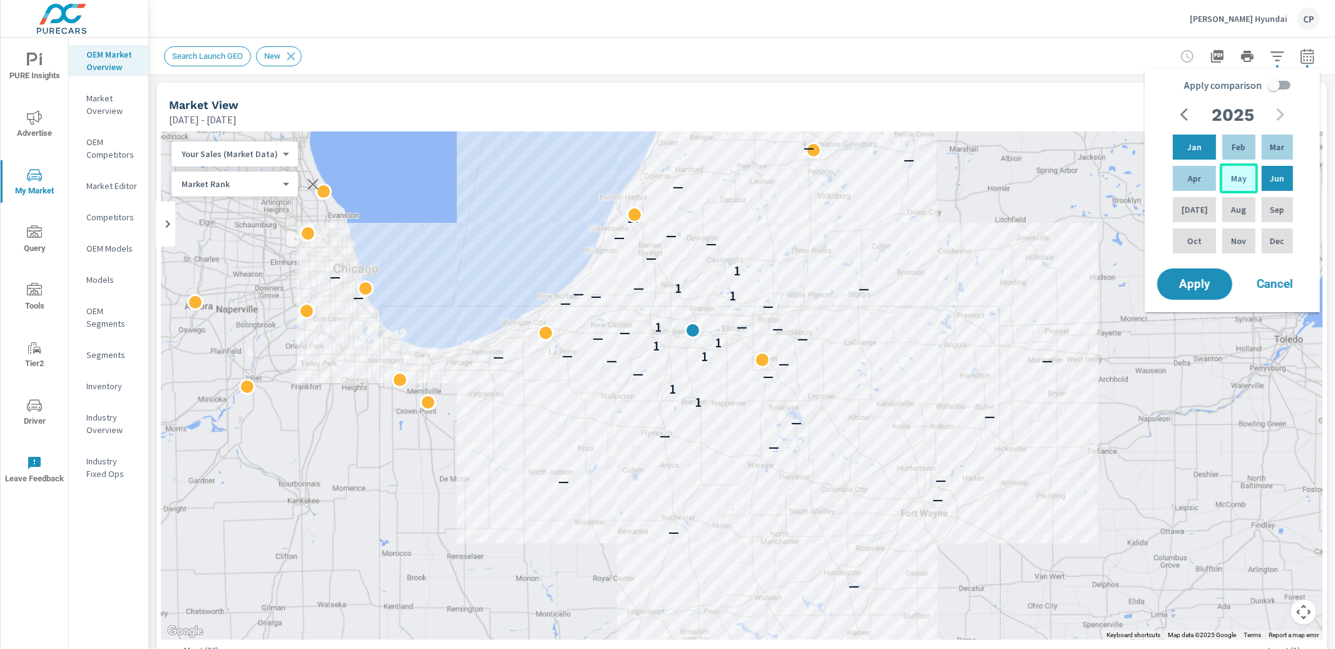
drag, startPoint x: 1221, startPoint y: 151, endPoint x: 1214, endPoint y: 177, distance: 27.3
click at [1221, 151] on div "Feb" at bounding box center [1238, 147] width 38 height 30
click at [1196, 204] on div "[DATE]" at bounding box center [1194, 210] width 48 height 30
click at [1274, 86] on input "Apply comparison" at bounding box center [1273, 85] width 71 height 24
checkbox input "true"
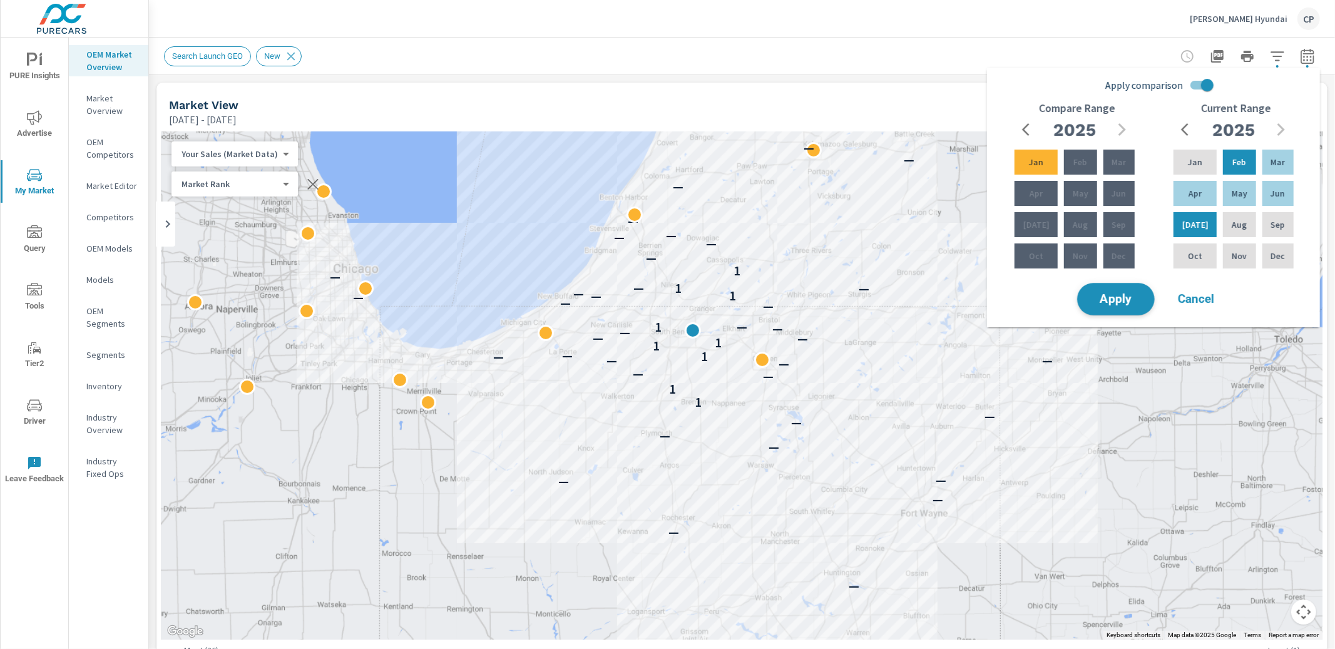
click at [1152, 298] on button "Apply" at bounding box center [1116, 299] width 78 height 33
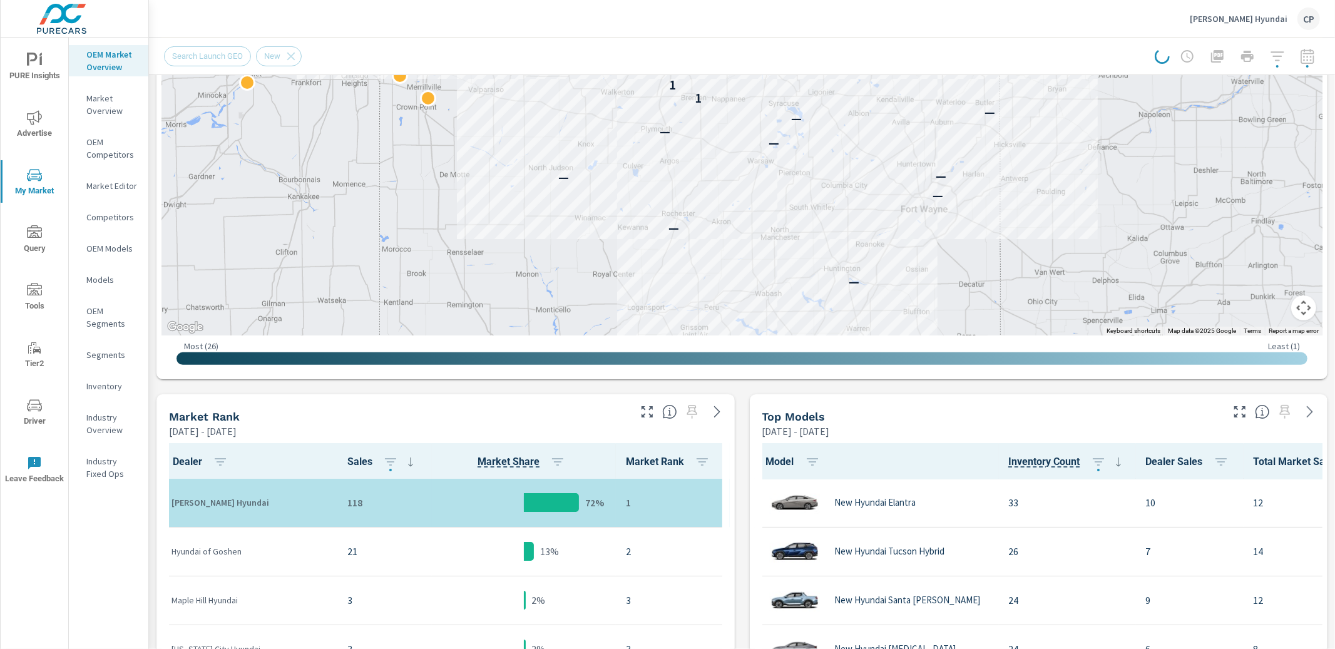
scroll to position [301, 0]
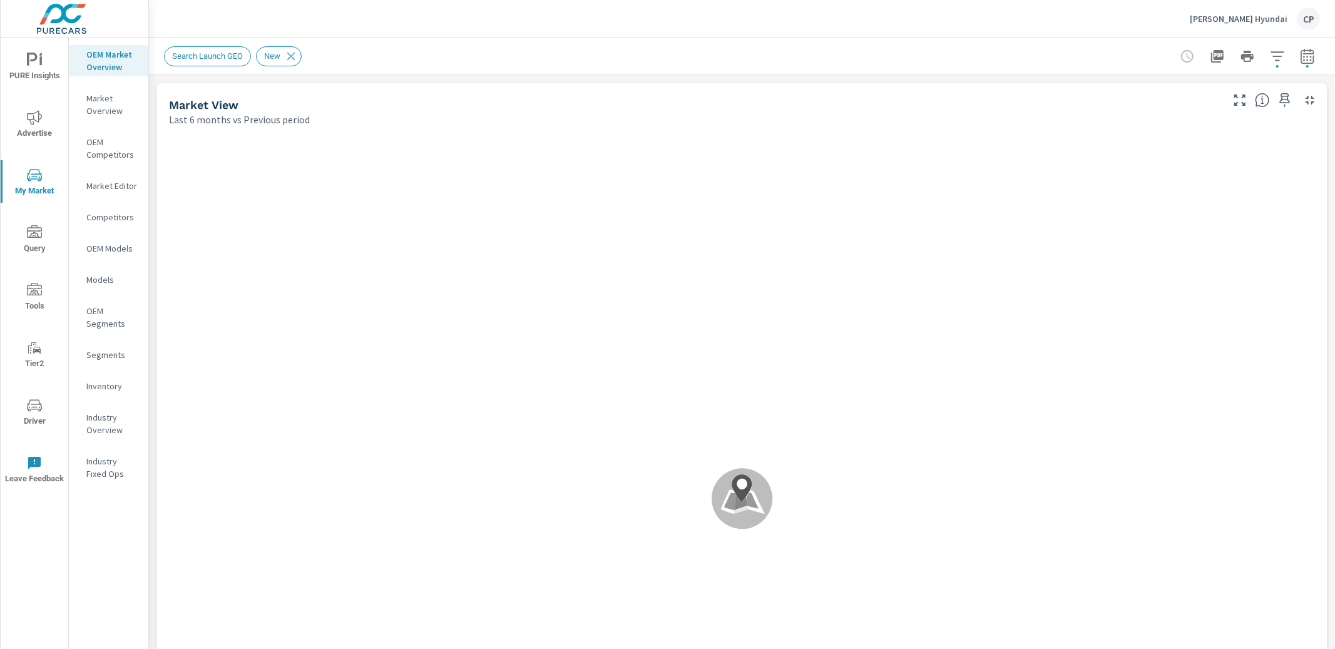
scroll to position [147, 0]
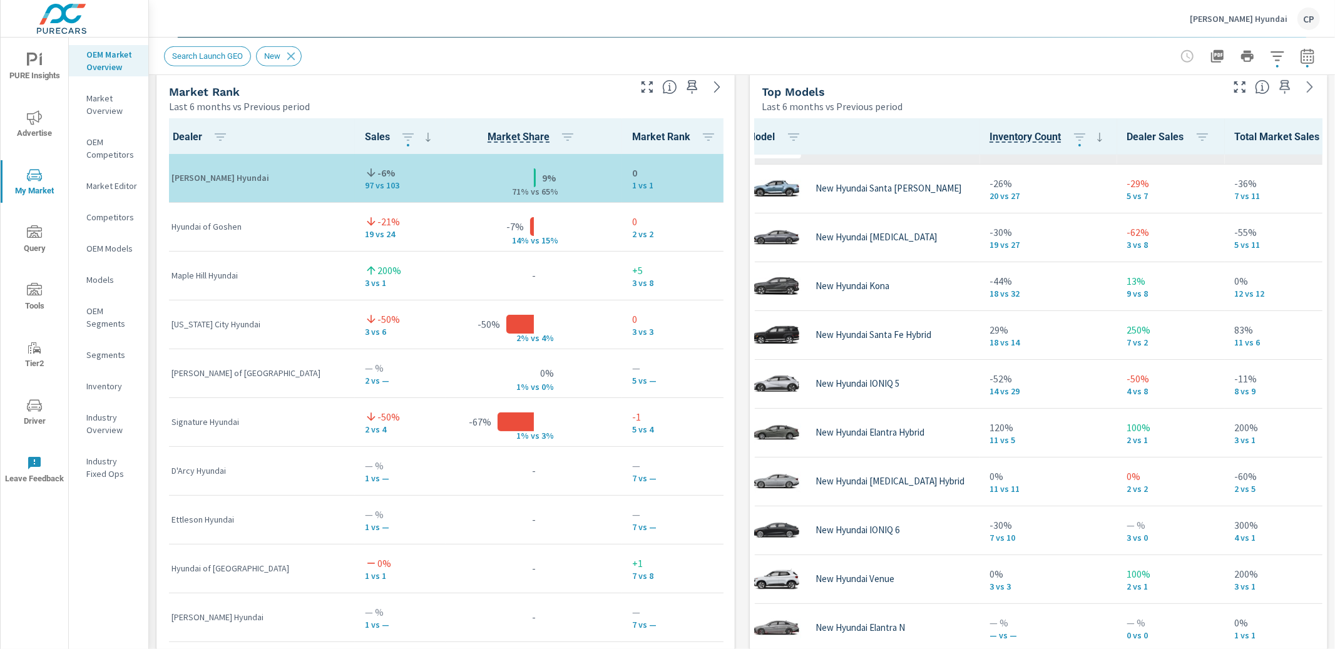
scroll to position [273, 19]
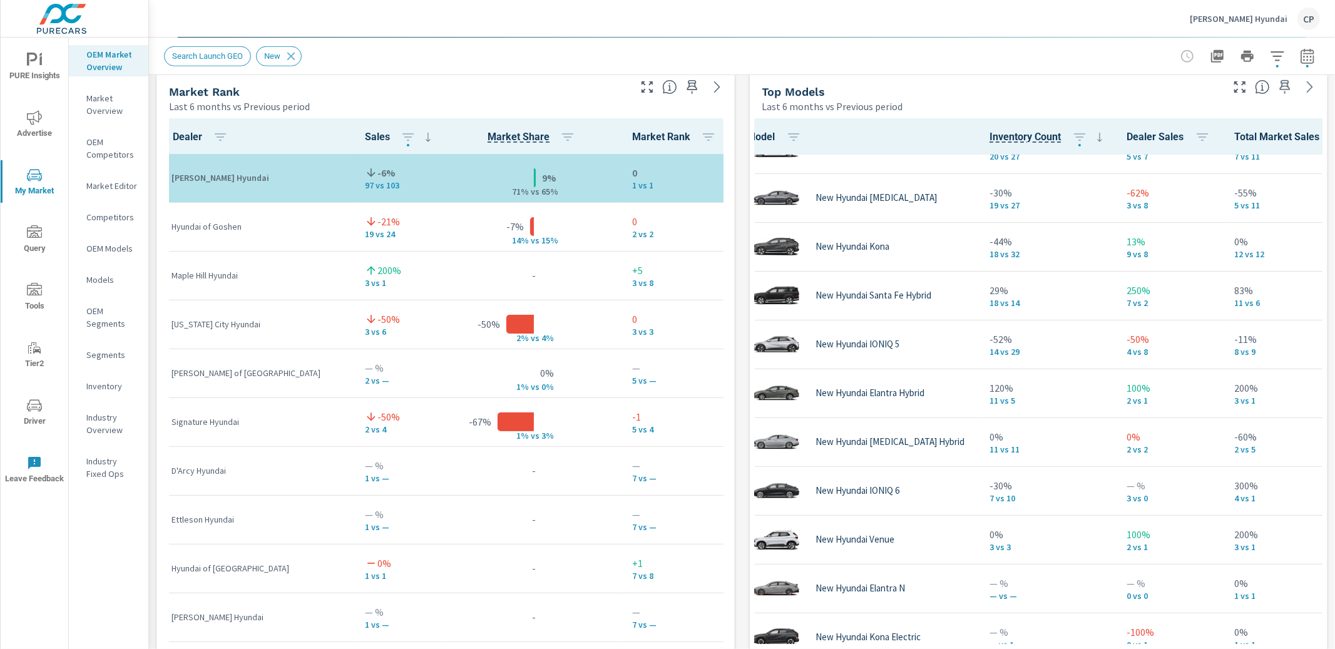
scroll to position [292, 19]
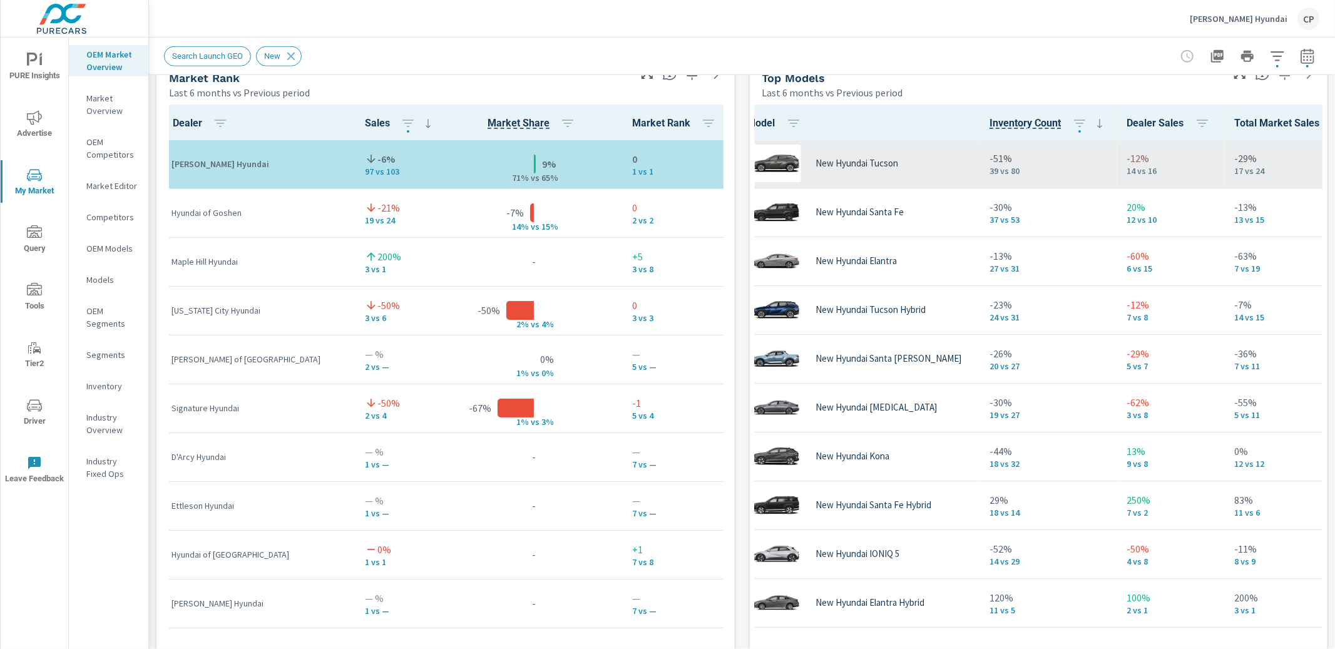
scroll to position [0, 19]
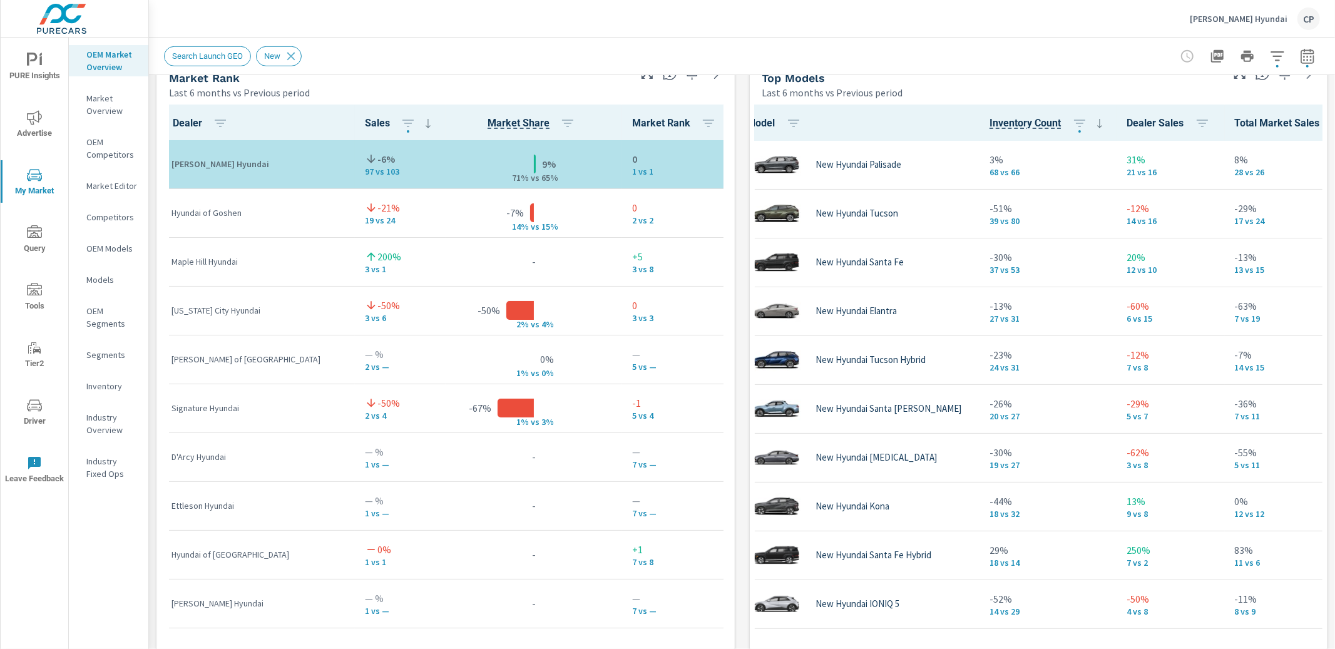
drag, startPoint x: 960, startPoint y: 48, endPoint x: 992, endPoint y: 51, distance: 32.1
click at [960, 48] on div "Search Launch GEO New" at bounding box center [654, 56] width 980 height 20
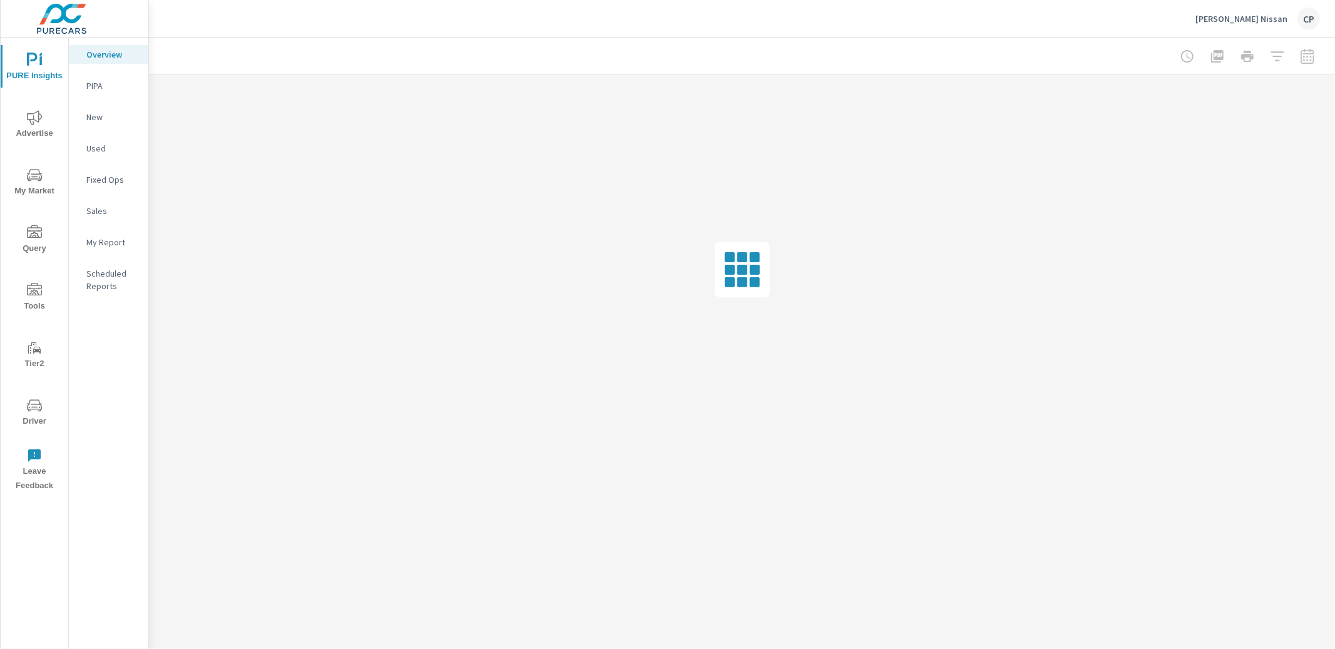
click at [43, 120] on span "Advertise" at bounding box center [34, 125] width 60 height 31
click at [1245, 22] on p "Gurley Leep Nissan" at bounding box center [1241, 18] width 92 height 11
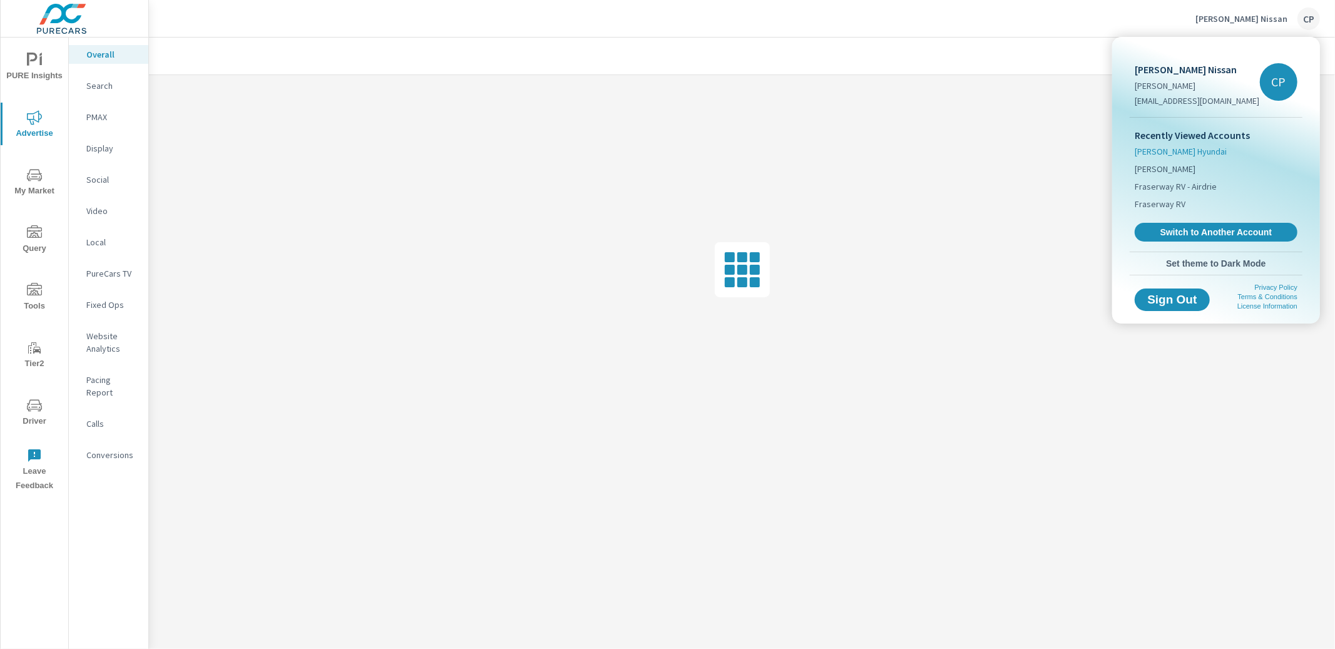
drag, startPoint x: 1173, startPoint y: 153, endPoint x: 1154, endPoint y: 152, distance: 18.8
click at [1173, 153] on span "[PERSON_NAME] Hyundai" at bounding box center [1180, 151] width 92 height 13
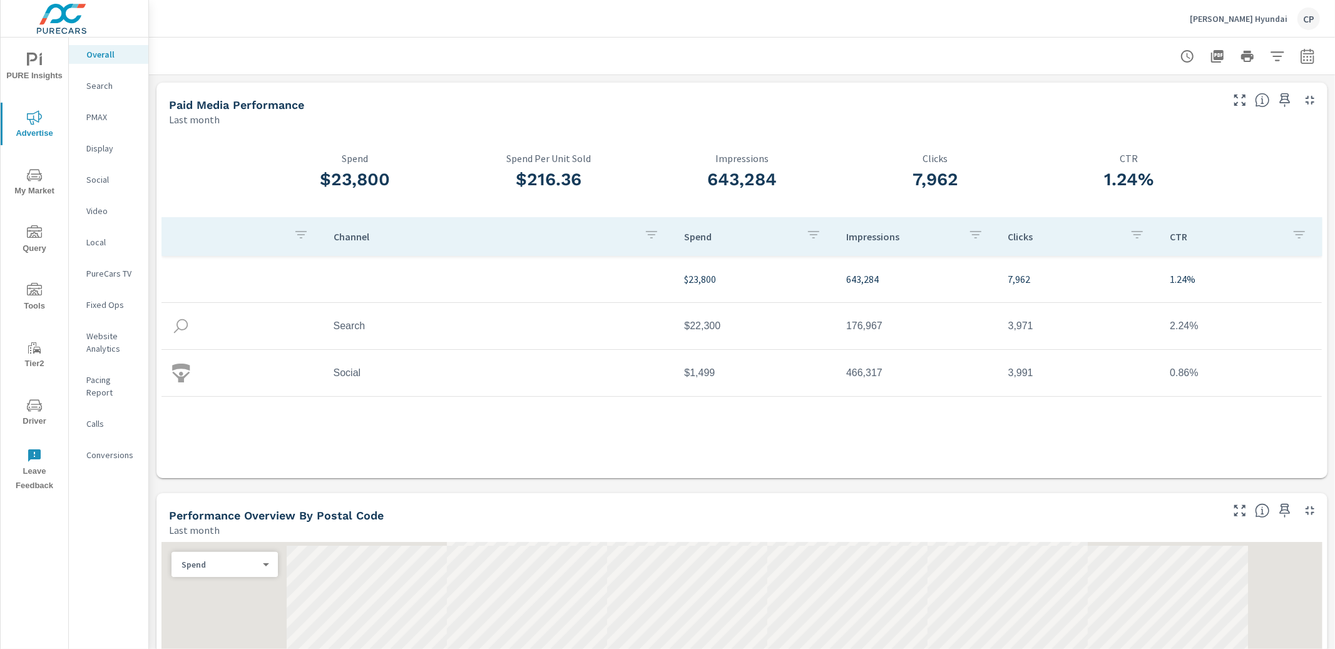
click at [33, 66] on icon "nav menu" at bounding box center [34, 60] width 15 height 15
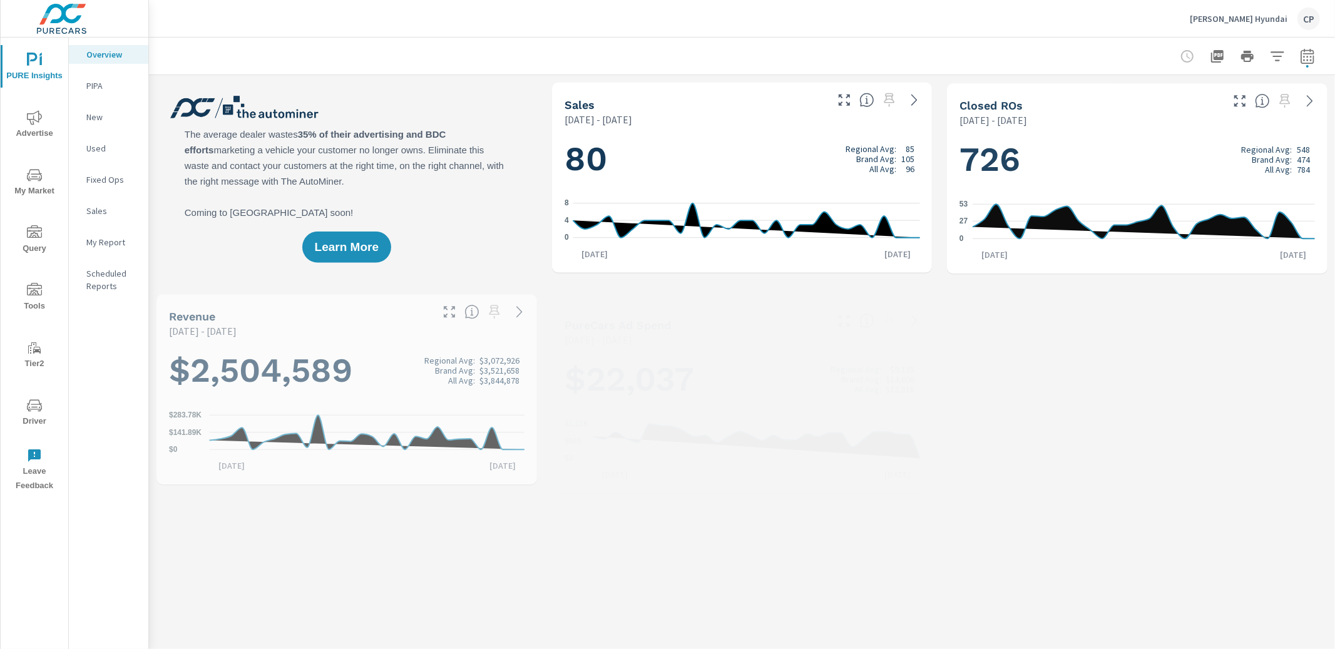
click at [25, 136] on span "Advertise" at bounding box center [34, 125] width 60 height 31
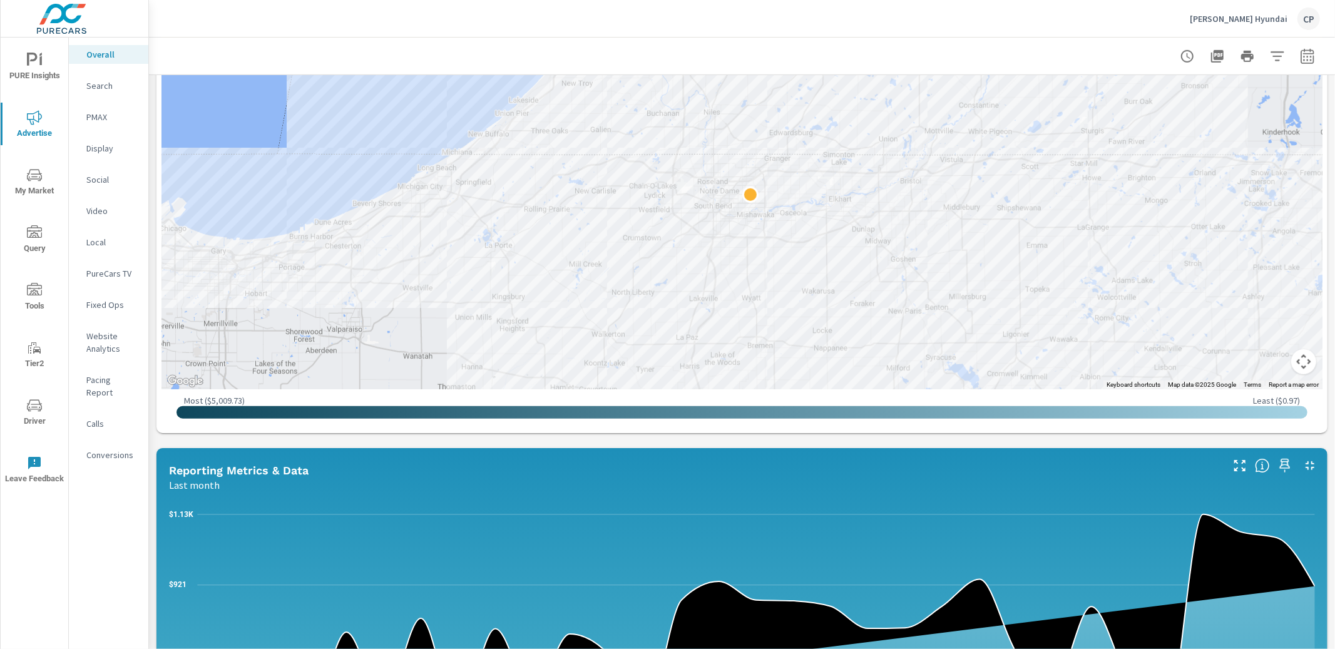
scroll to position [663, 0]
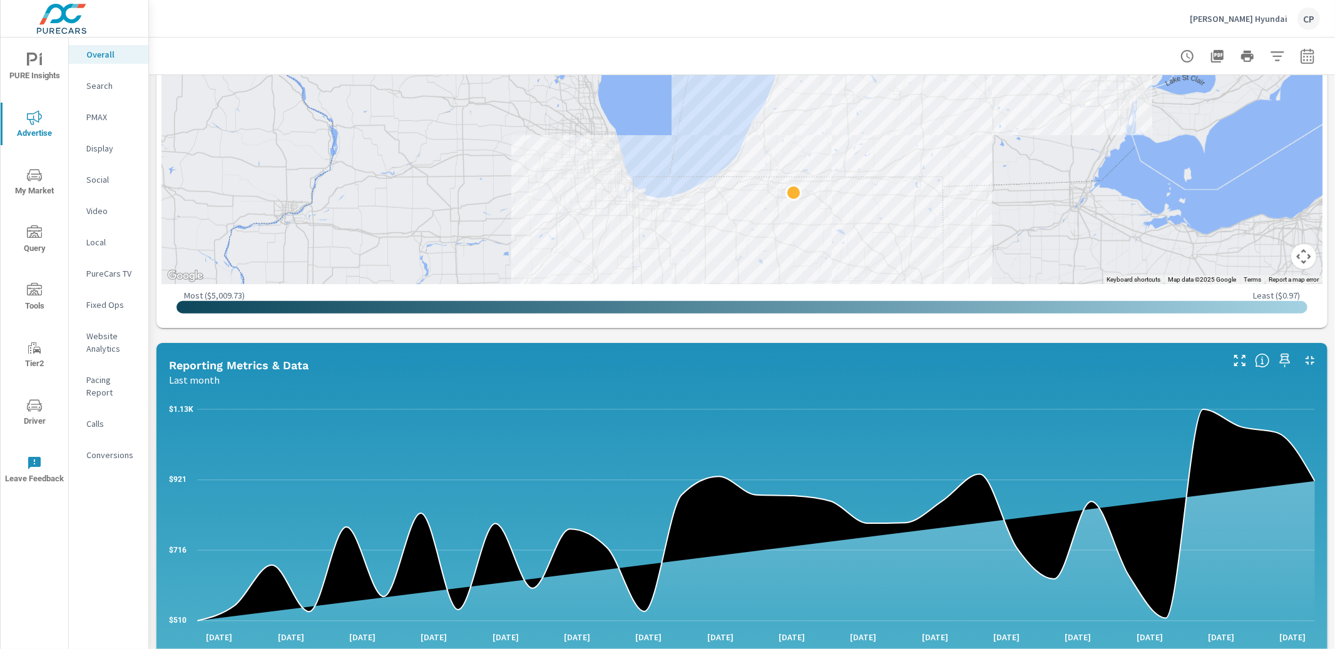
drag, startPoint x: 1054, startPoint y: 158, endPoint x: 768, endPoint y: 191, distance: 287.9
click at [774, 188] on div at bounding box center [1167, 436] width 1201 height 676
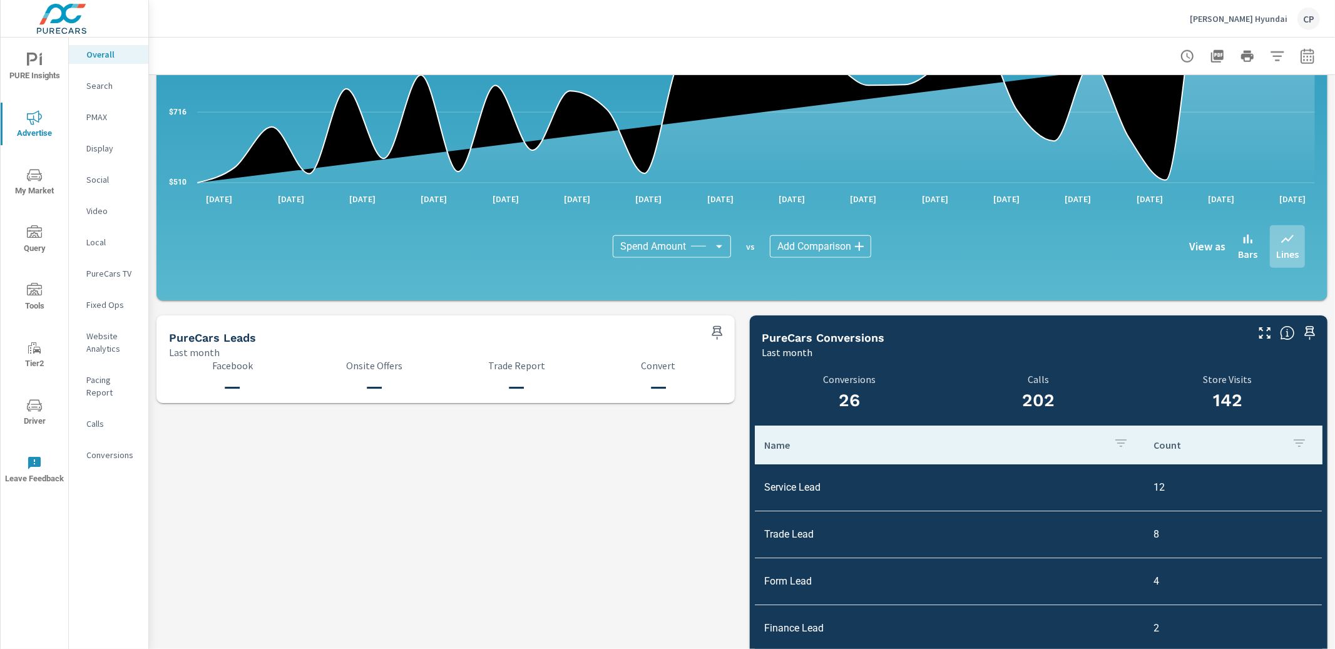
scroll to position [1170, 0]
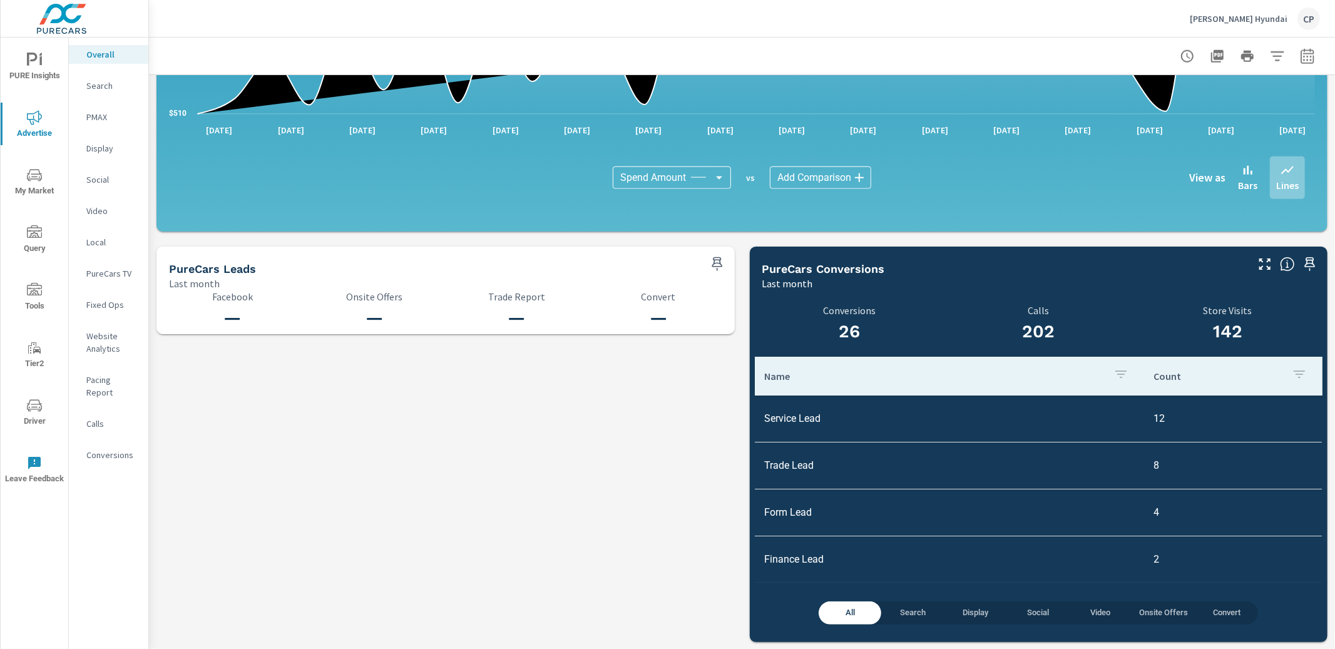
click at [109, 83] on p "Search" at bounding box center [112, 85] width 52 height 13
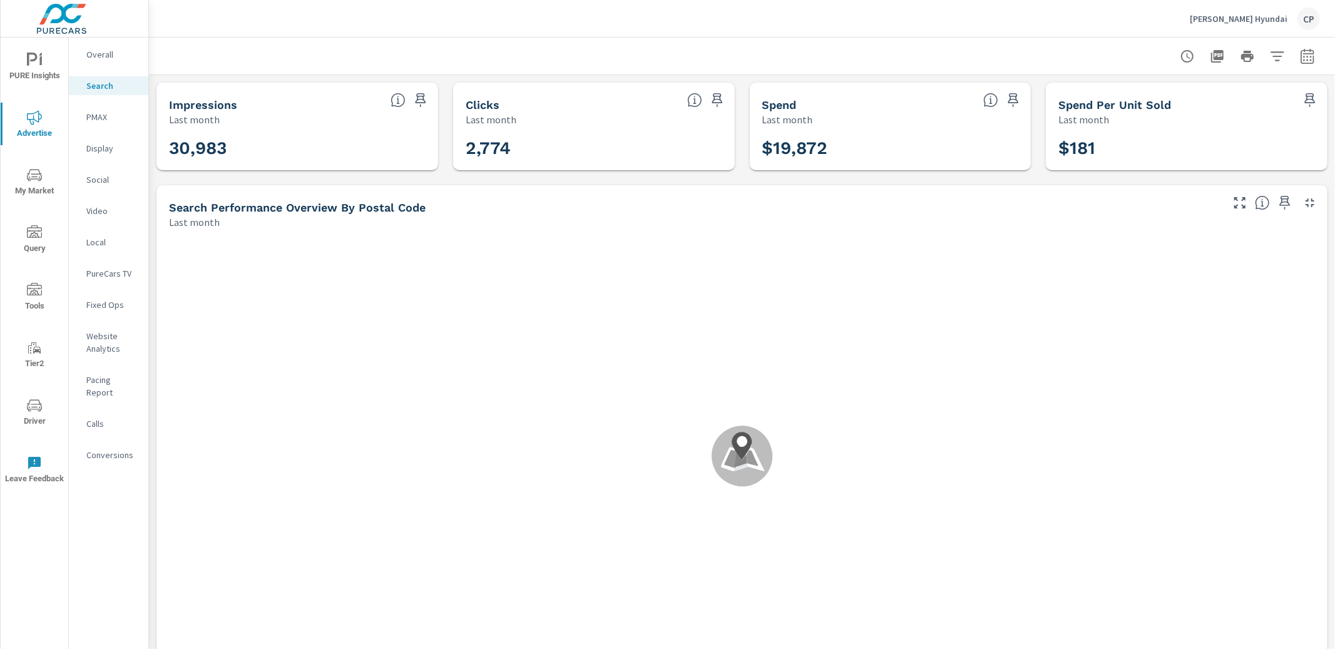
drag, startPoint x: 1307, startPoint y: 52, endPoint x: 1299, endPoint y: 61, distance: 12.0
click at [1307, 53] on icon "button" at bounding box center [1307, 56] width 15 height 15
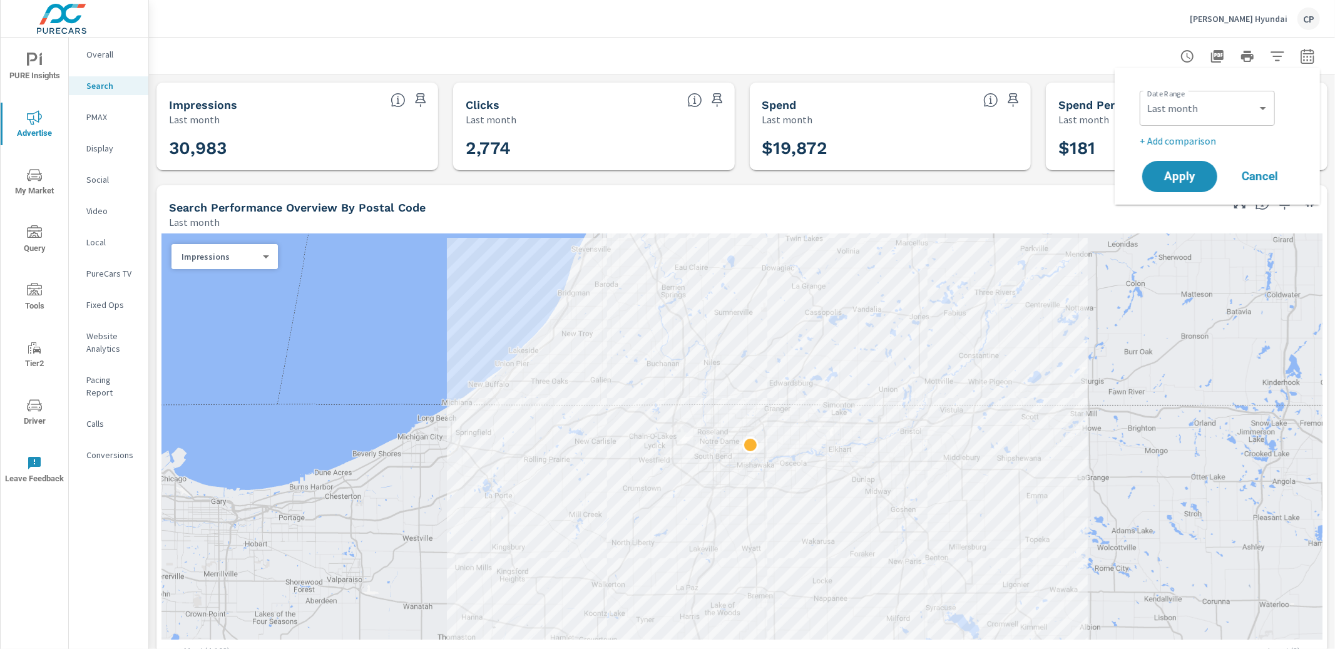
click at [1161, 121] on div "Custom Yesterday Last week Last 7 days Last 14 days Last 30 days Last 45 days L…" at bounding box center [1206, 108] width 135 height 35
click at [1171, 96] on select "Custom [DATE] Last week Last 7 days Last 14 days Last 30 days Last 45 days Last…" at bounding box center [1206, 108] width 125 height 25
click at [1144, 96] on select "Custom [DATE] Last week Last 7 days Last 14 days Last 30 days Last 45 days Last…" at bounding box center [1206, 108] width 125 height 25
select select "Month to date"
click at [1171, 177] on span "Apply" at bounding box center [1179, 177] width 51 height 12
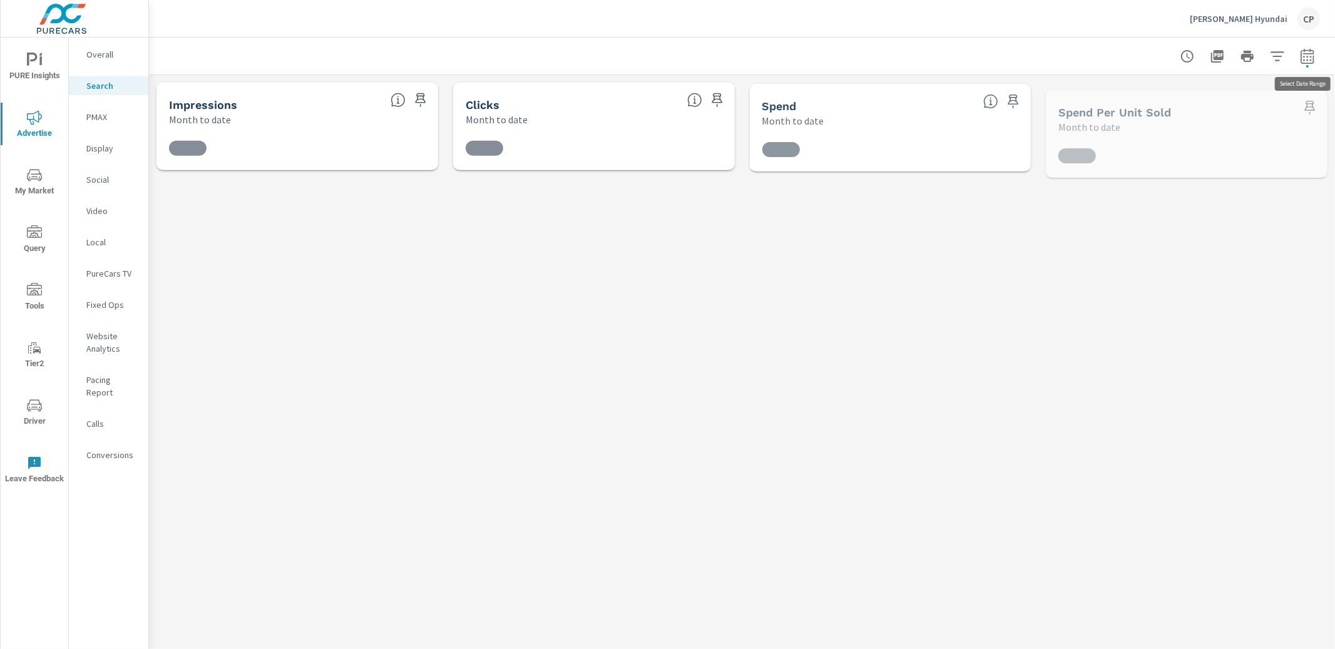
click at [1310, 51] on icon "button" at bounding box center [1306, 55] width 13 height 15
select select "Month to date"
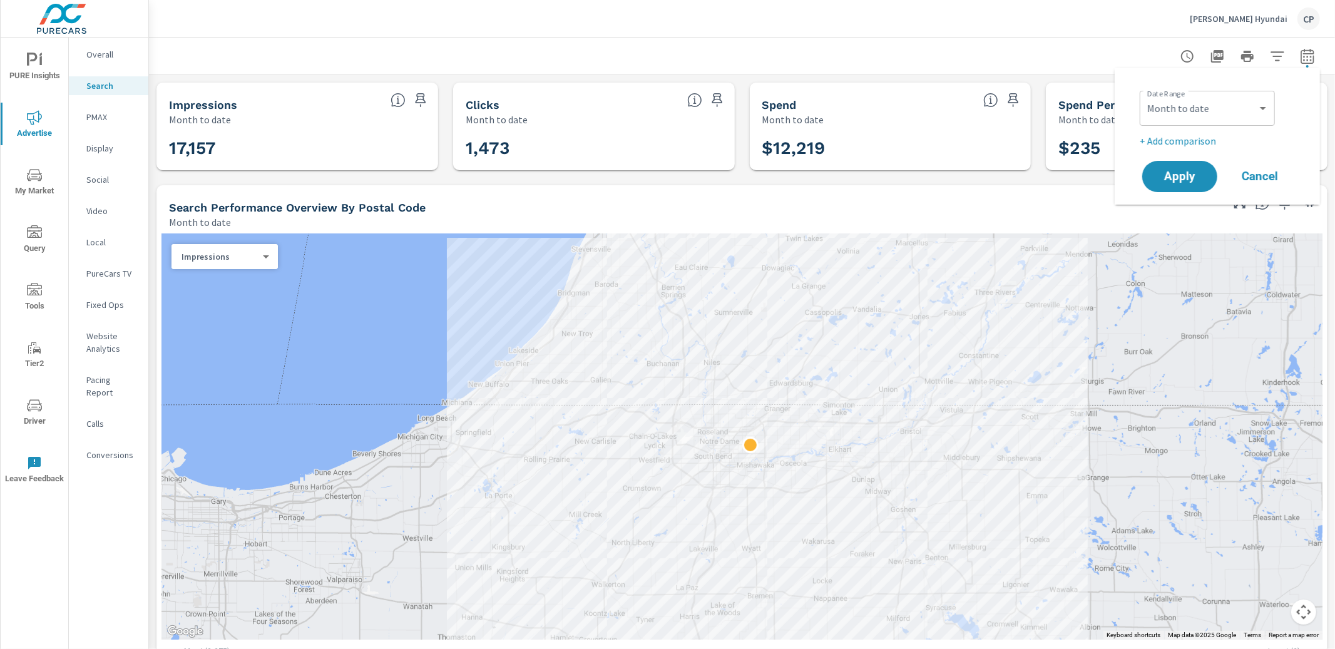
click at [1213, 138] on p "+ Add comparison" at bounding box center [1219, 140] width 160 height 15
click at [1186, 173] on select "Custom Previous period Previous month Previous year" at bounding box center [1206, 163] width 125 height 25
click at [1144, 151] on select "Custom Previous period Previous month Previous year" at bounding box center [1206, 163] width 125 height 25
select select "custom"
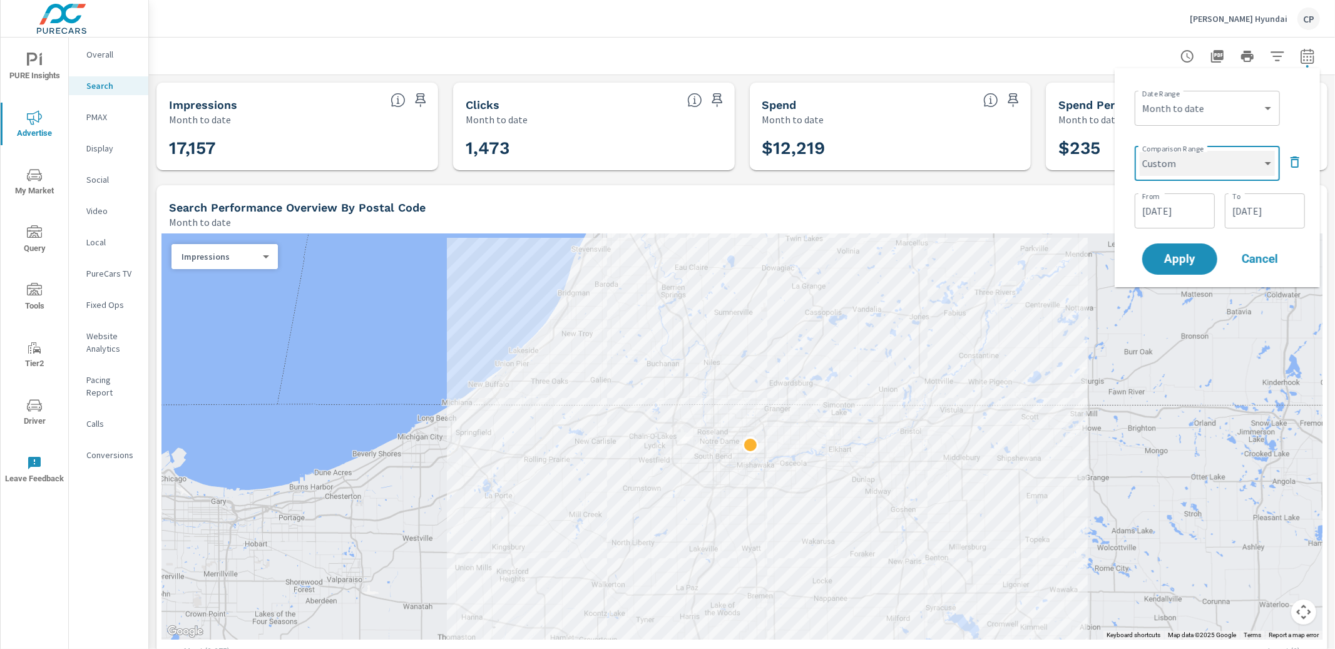
click at [1187, 161] on select "Custom Previous period Previous month Previous year" at bounding box center [1206, 163] width 135 height 25
click at [1147, 201] on input "[DATE]" at bounding box center [1174, 210] width 70 height 25
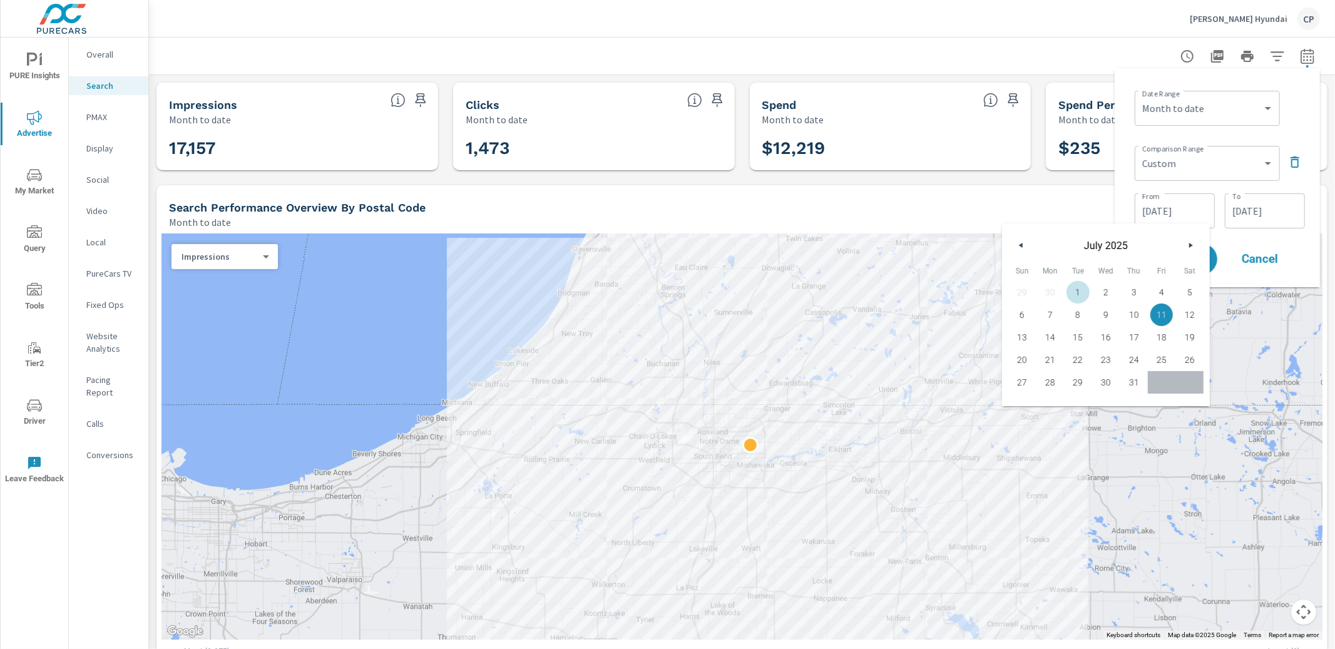
click at [1076, 285] on span "1" at bounding box center [1078, 292] width 28 height 16
click at [1019, 356] on span "20" at bounding box center [1022, 360] width 28 height 16
click at [1179, 216] on input "[DATE]" at bounding box center [1174, 210] width 70 height 25
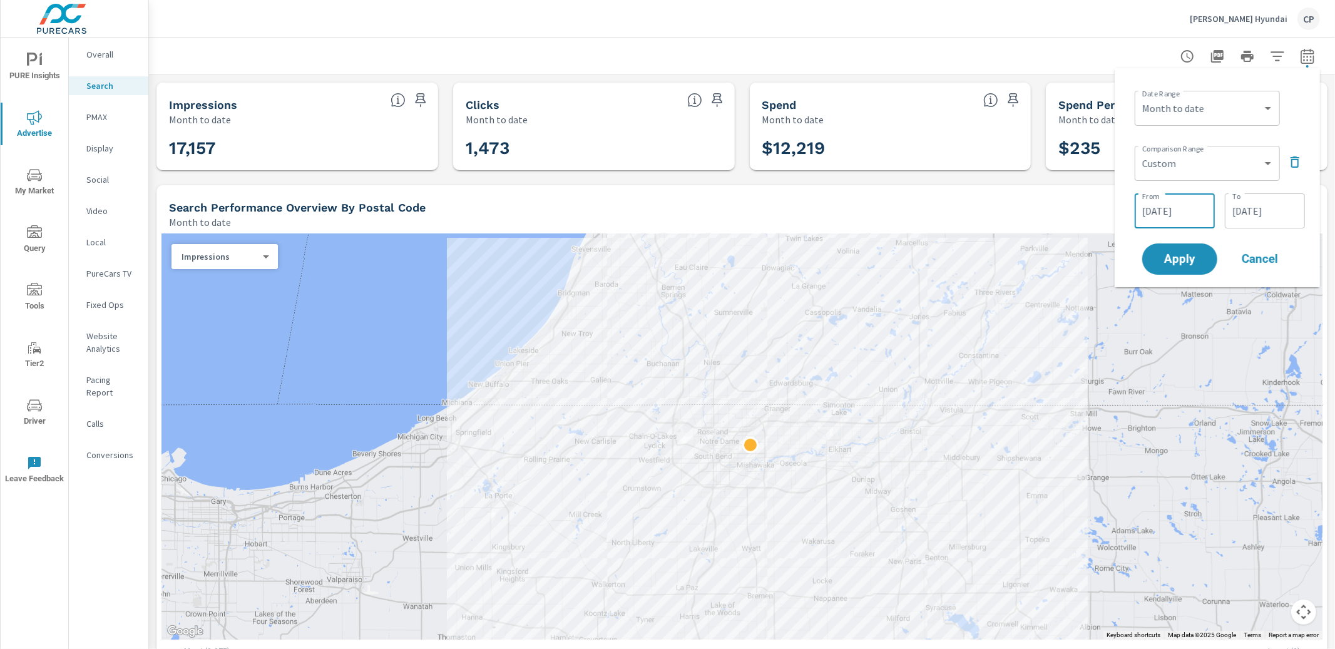
drag, startPoint x: 1149, startPoint y: 213, endPoint x: 1138, endPoint y: 220, distance: 12.7
click at [1149, 213] on input "[DATE]" at bounding box center [1174, 210] width 70 height 25
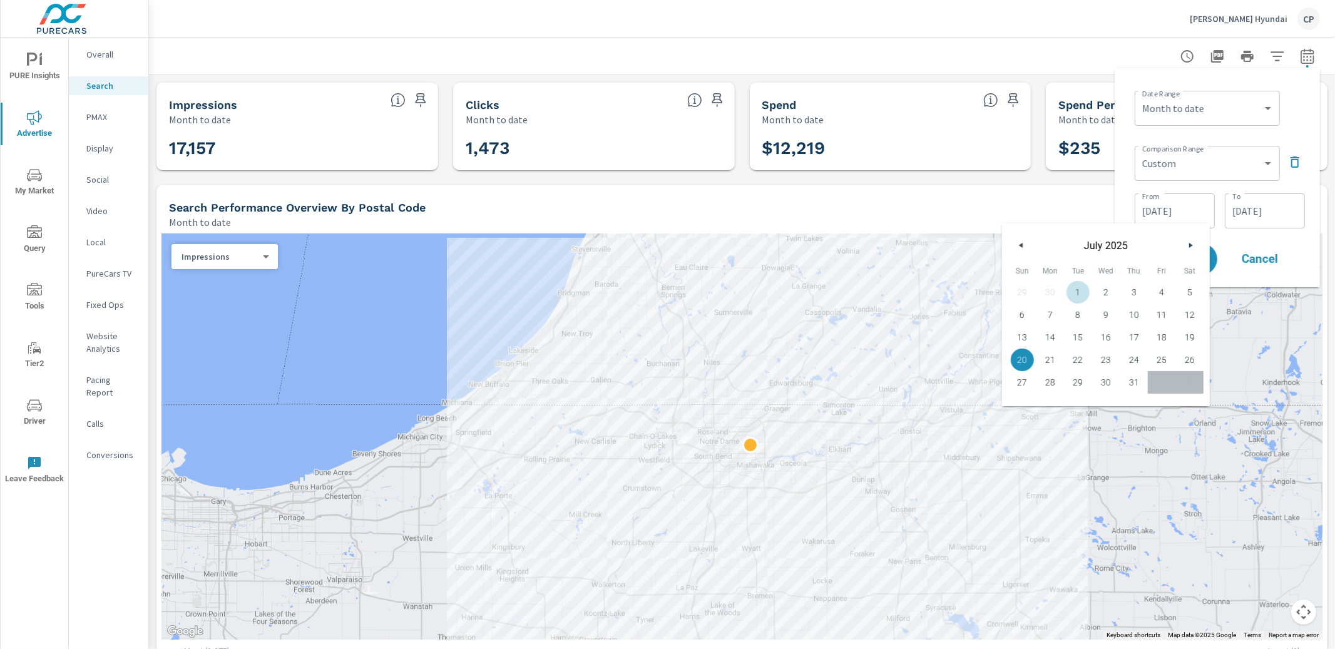
drag, startPoint x: 1072, startPoint y: 287, endPoint x: 1107, endPoint y: 283, distance: 34.6
click at [1073, 287] on span "1" at bounding box center [1078, 292] width 28 height 16
type input "[DATE]"
click at [1245, 201] on input "[DATE]" at bounding box center [1265, 210] width 70 height 25
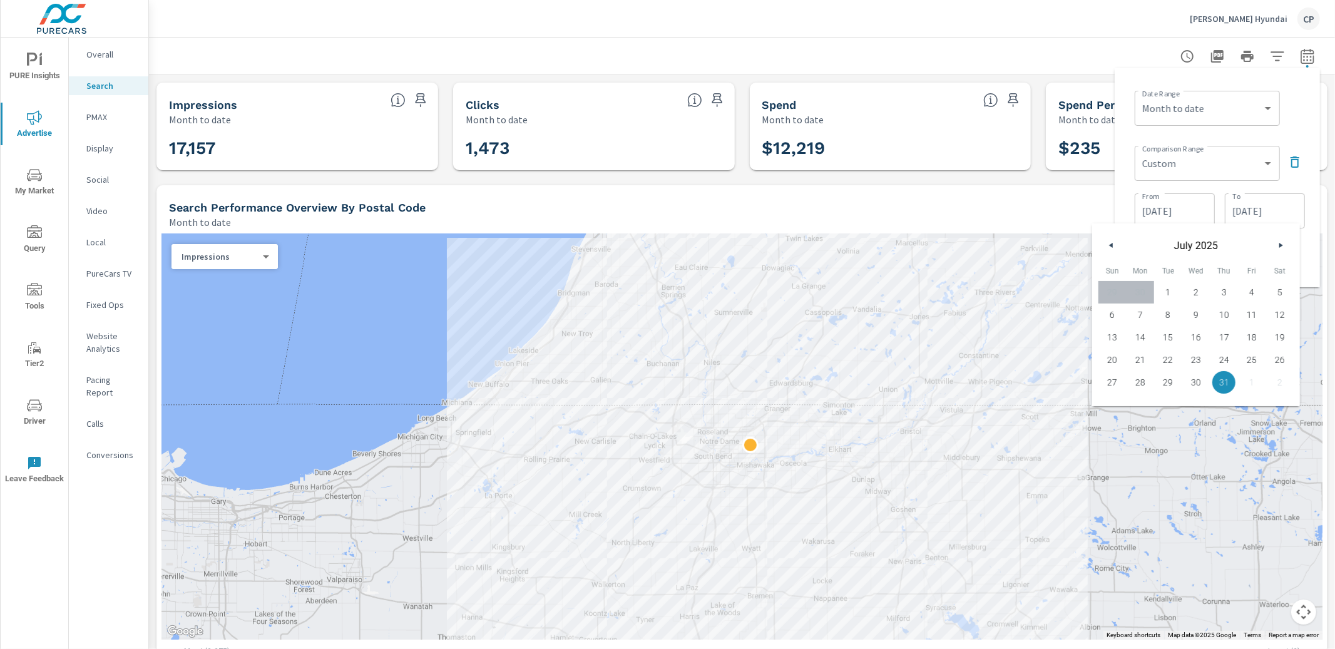
drag, startPoint x: 1111, startPoint y: 365, endPoint x: 1123, endPoint y: 367, distance: 12.0
click at [1112, 366] on span "20" at bounding box center [1112, 360] width 28 height 16
type input "[DATE]"
drag, startPoint x: 1119, startPoint y: 362, endPoint x: 1143, endPoint y: 353, distance: 25.9
click at [1119, 362] on span "20" at bounding box center [1112, 360] width 28 height 16
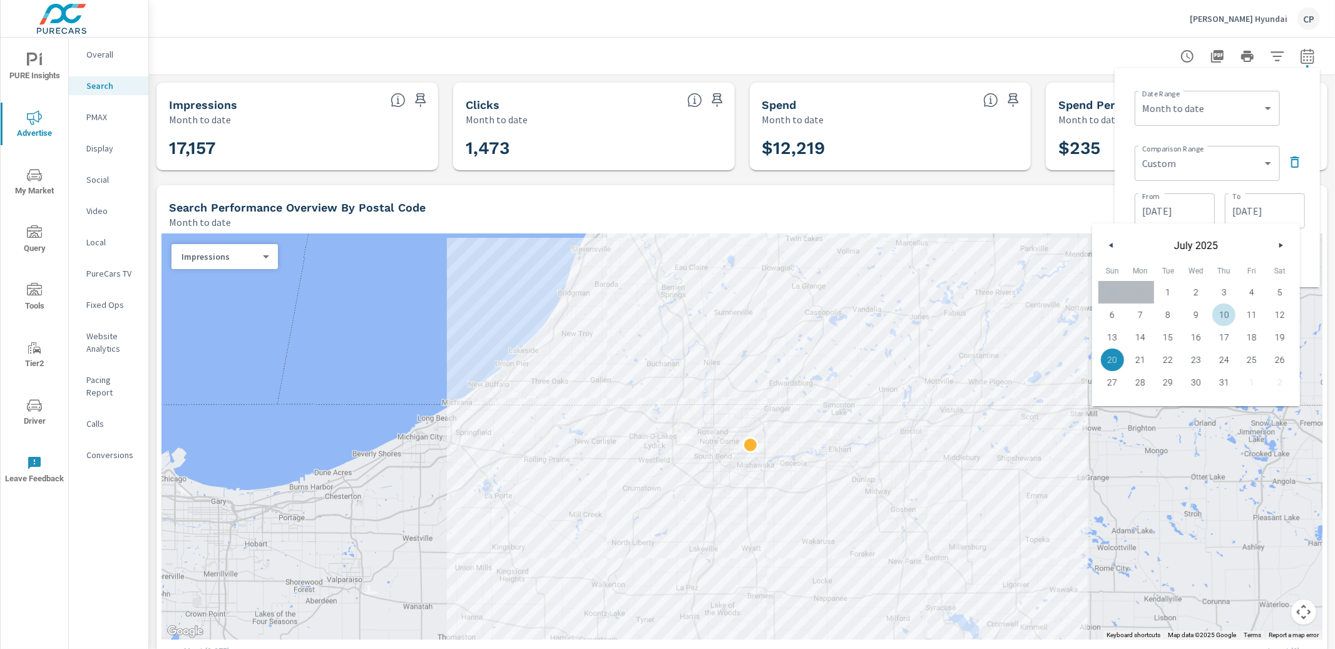
click at [1300, 190] on div "From 07/01/2025 From To 07/20/2025 To" at bounding box center [1219, 209] width 170 height 43
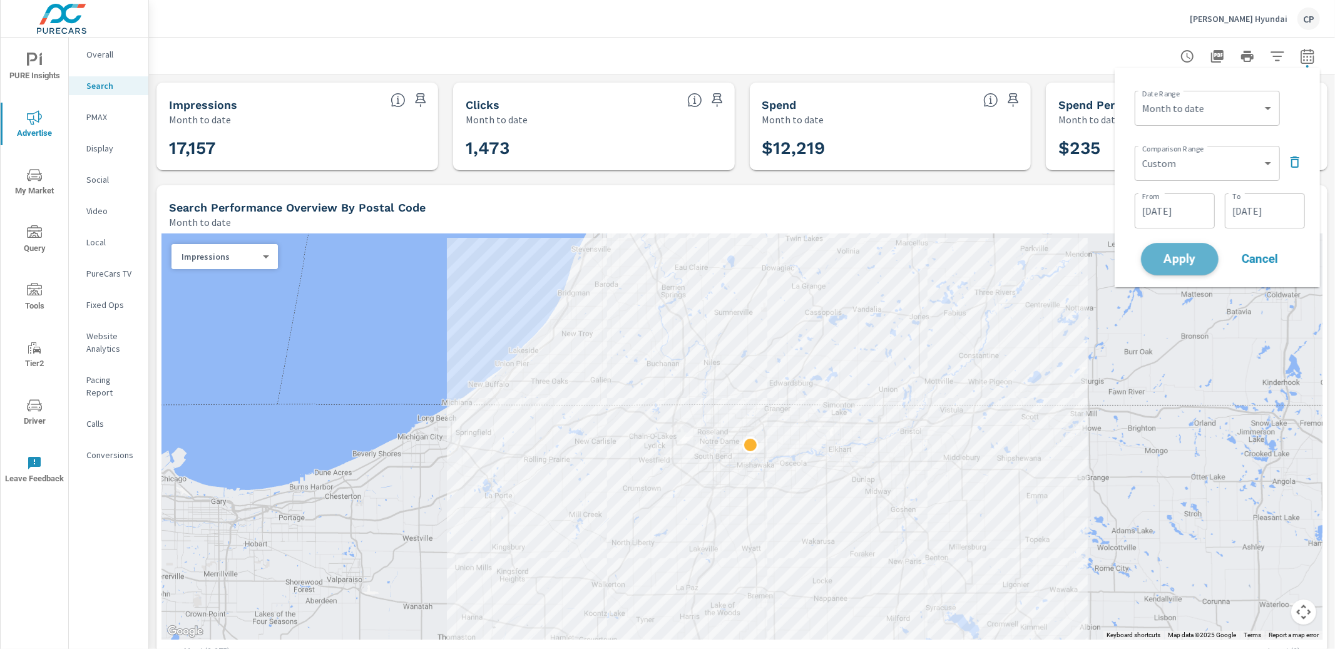
click at [1190, 260] on span "Apply" at bounding box center [1179, 259] width 51 height 12
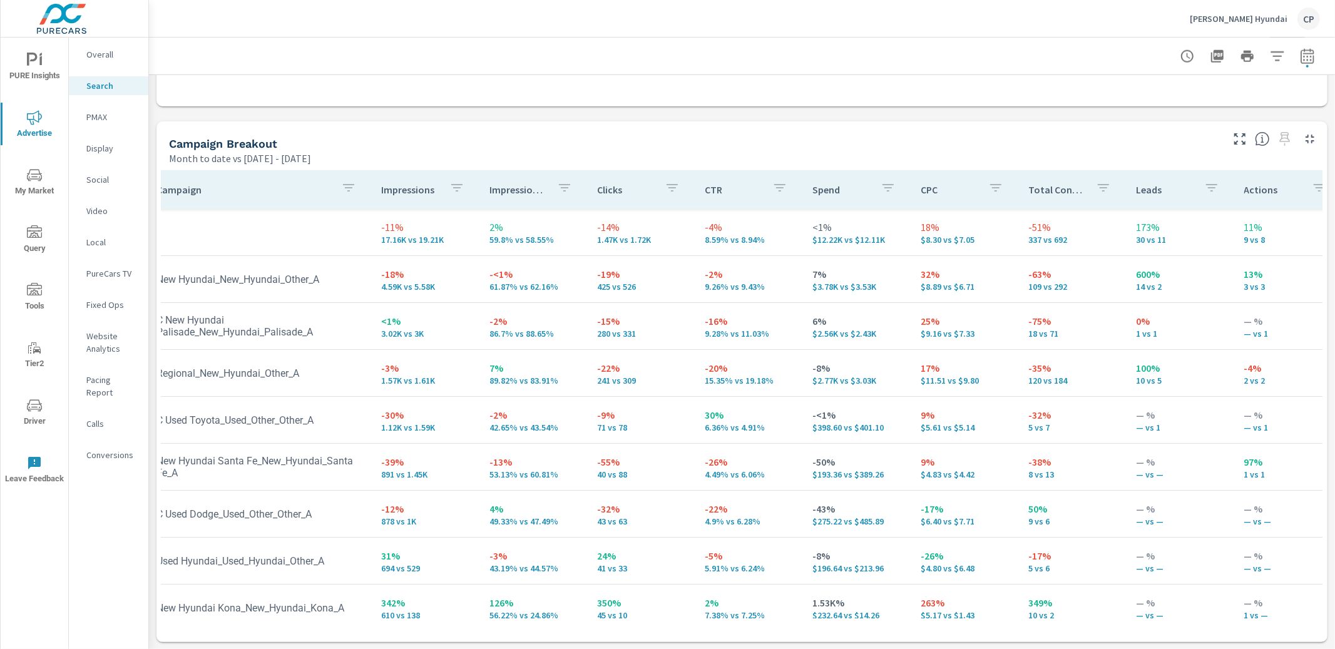
scroll to position [4, 15]
